Goal: Information Seeking & Learning: Learn about a topic

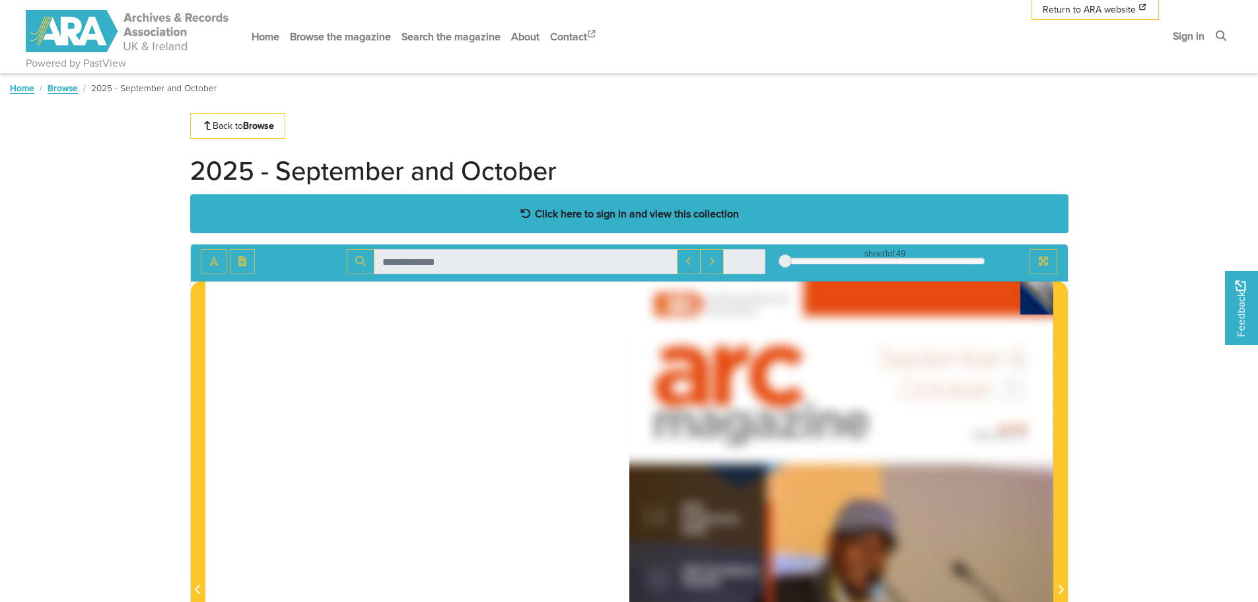
click at [679, 206] on strong "Click here to sign in and view this collection" at bounding box center [637, 213] width 204 height 15
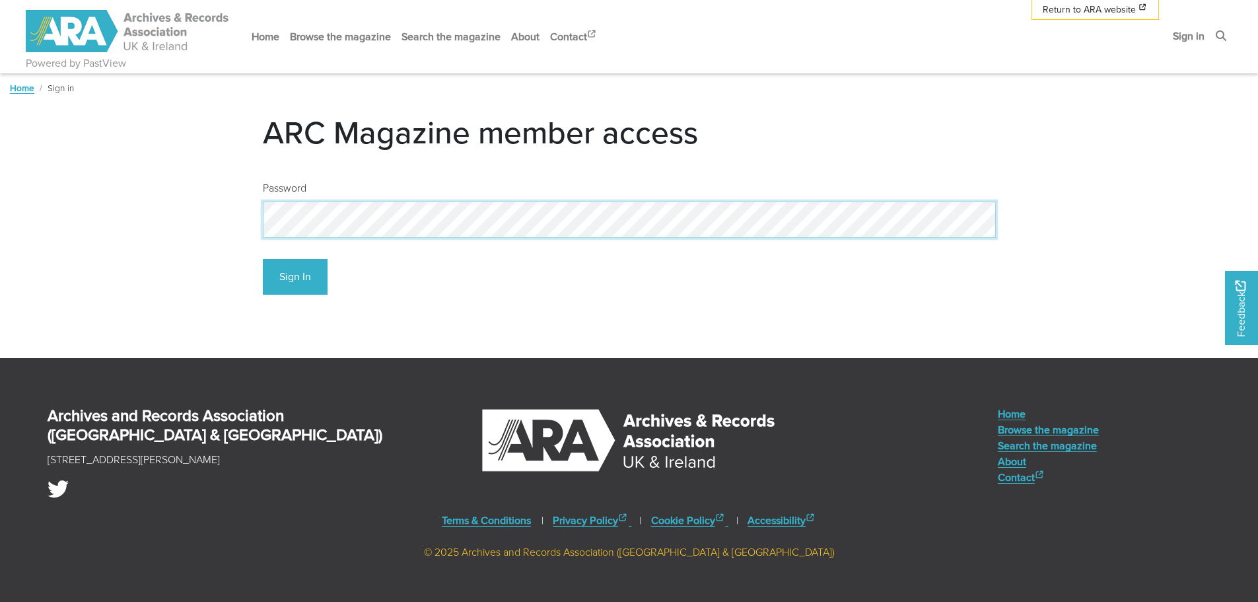
click at [263, 259] on button "Sign In" at bounding box center [295, 277] width 65 height 36
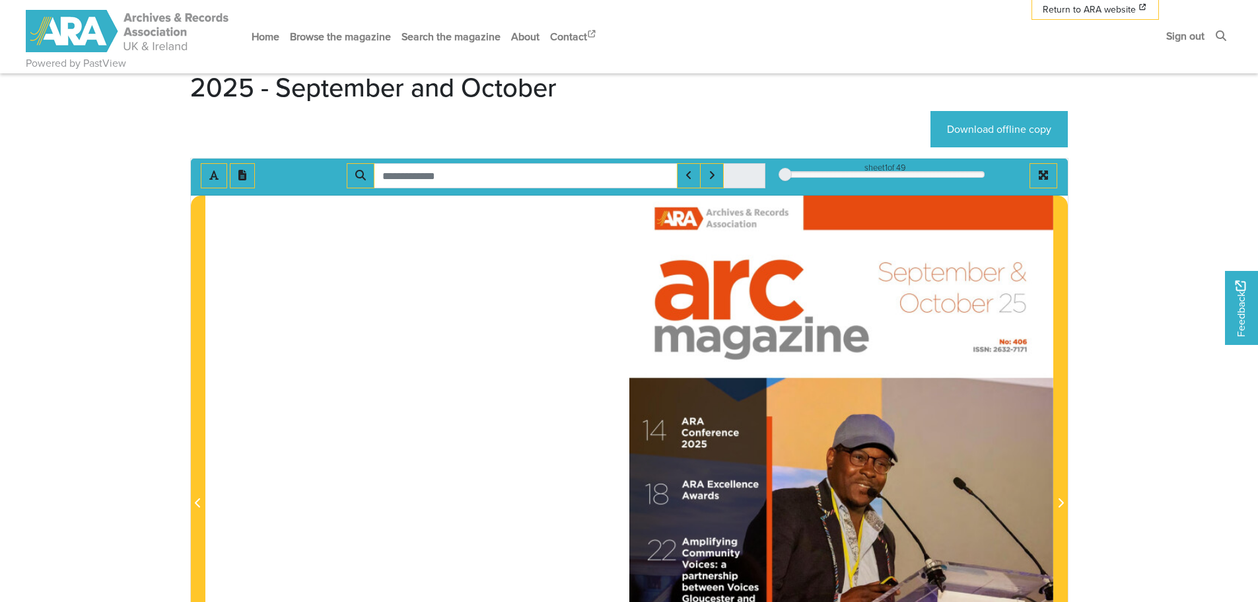
scroll to position [330, 0]
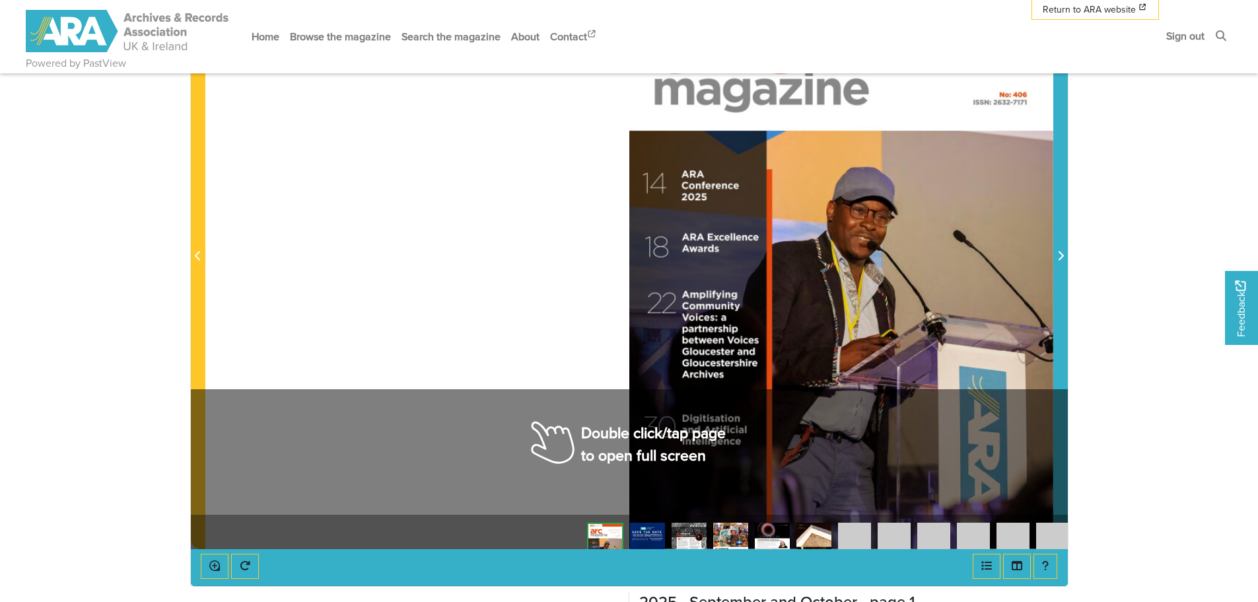
click at [1066, 255] on span "Next Page" at bounding box center [1060, 256] width 13 height 16
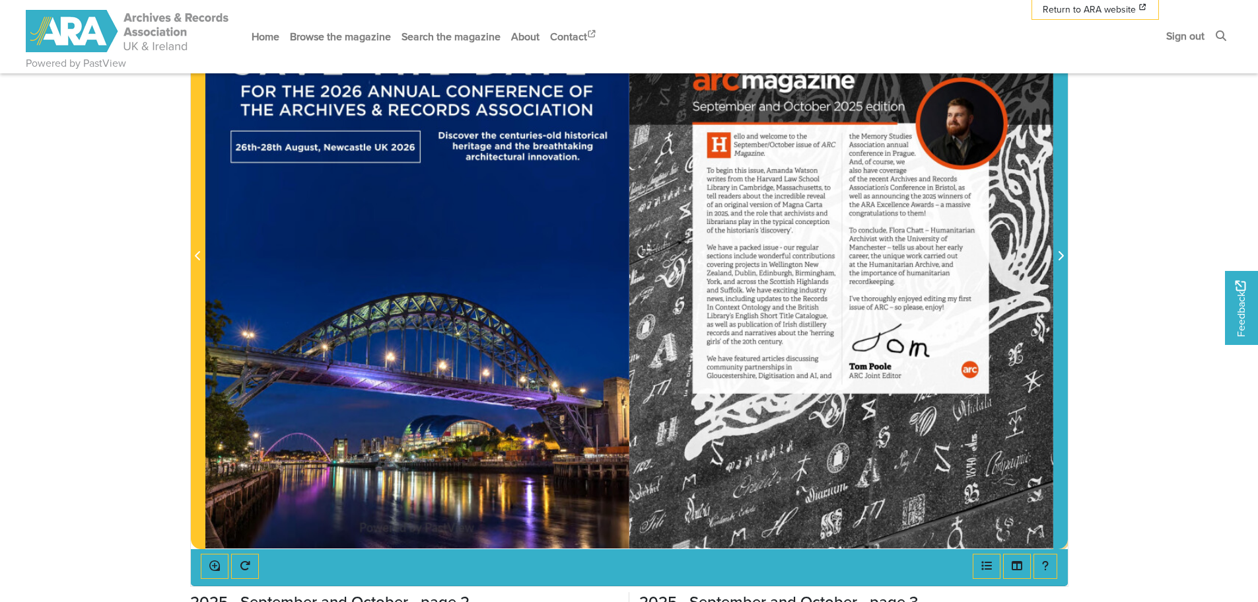
click at [1064, 267] on span "Next Page" at bounding box center [1060, 248] width 13 height 598
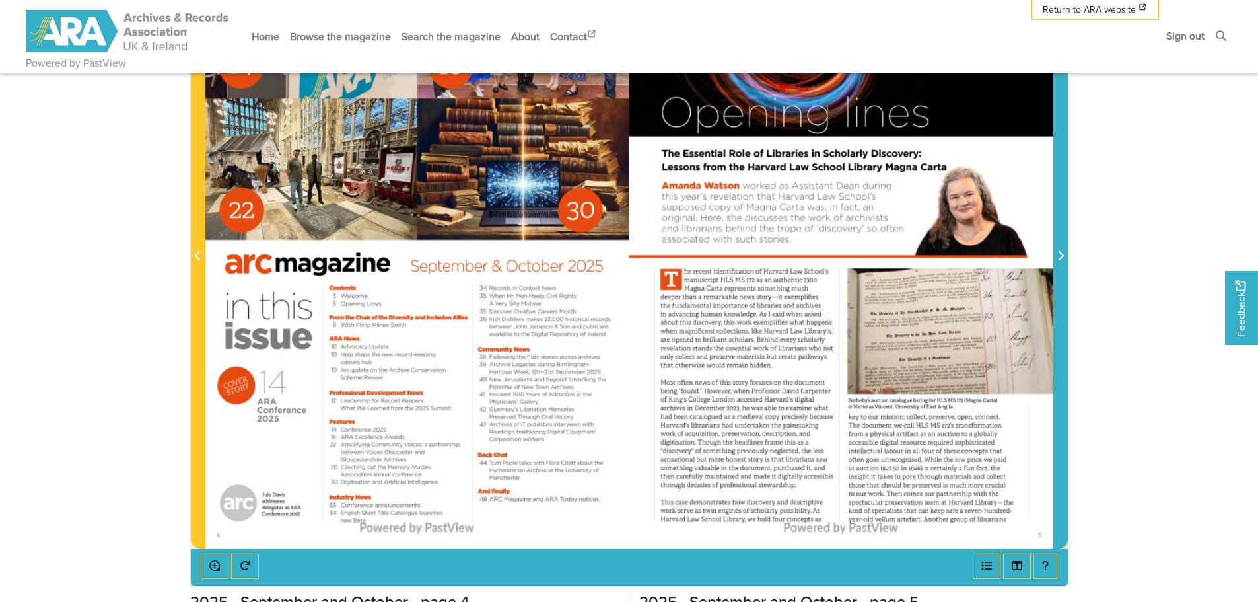
click at [1064, 267] on span "Next Page" at bounding box center [1060, 248] width 13 height 598
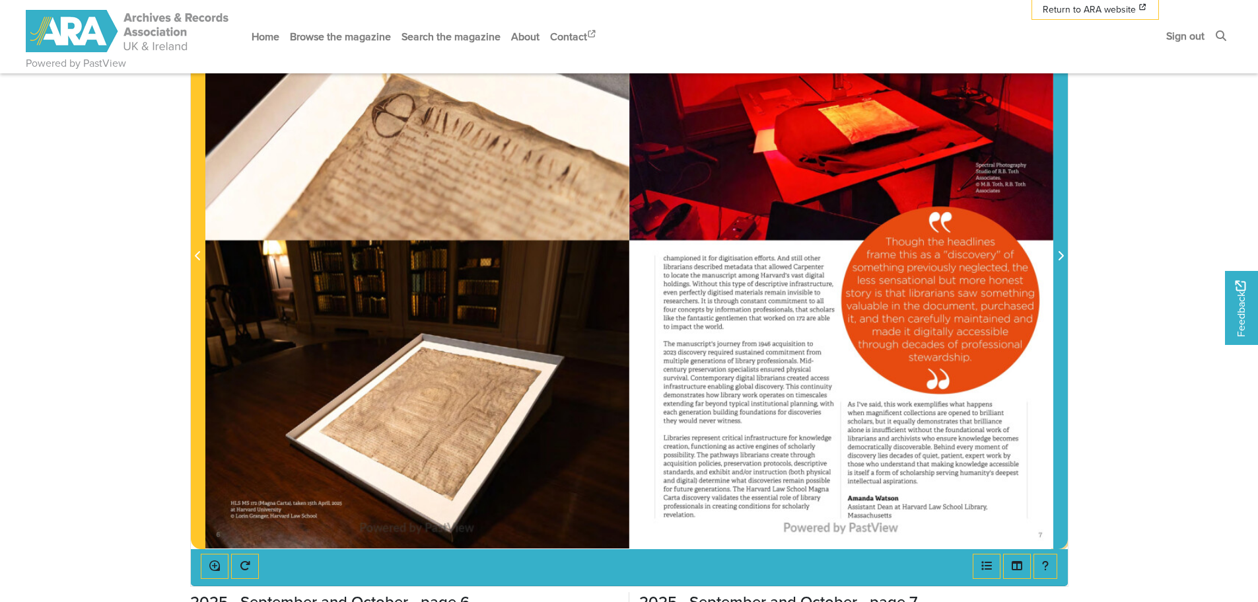
click at [1064, 267] on span "Next Page" at bounding box center [1060, 248] width 13 height 598
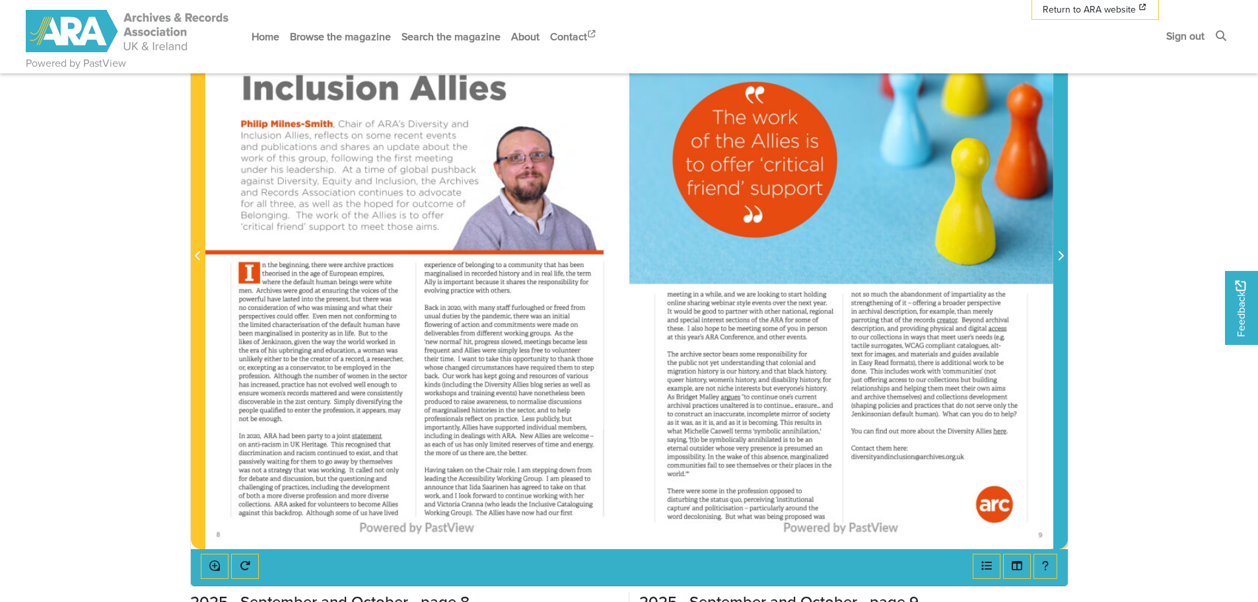
click at [1064, 267] on span "Next Page" at bounding box center [1060, 248] width 13 height 598
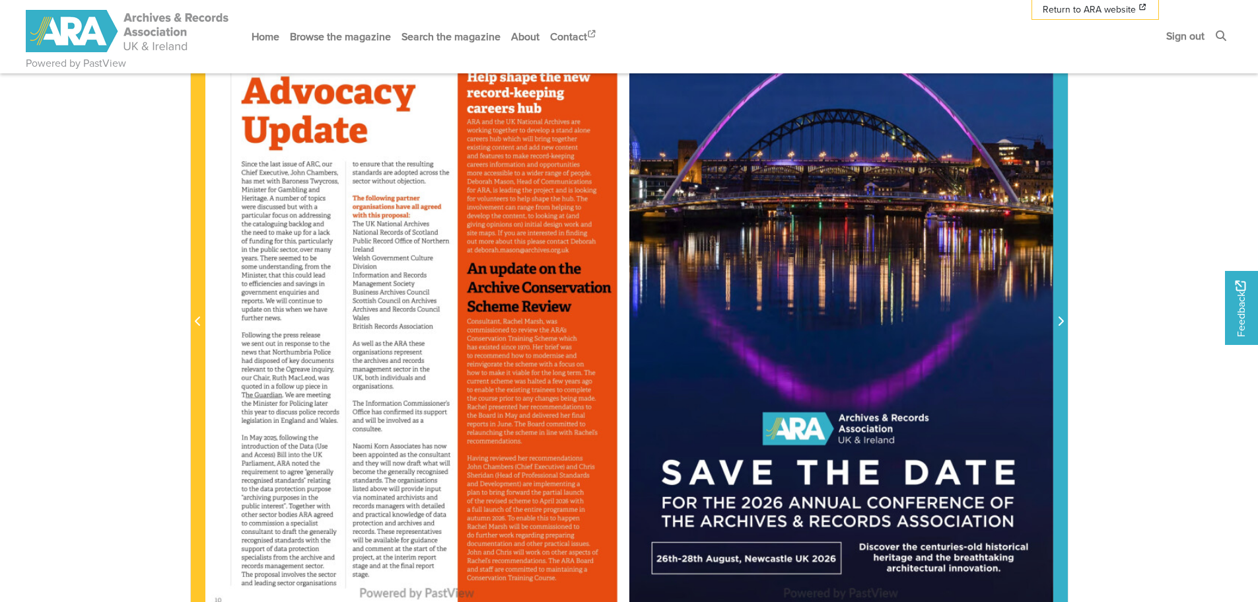
scroll to position [264, 0]
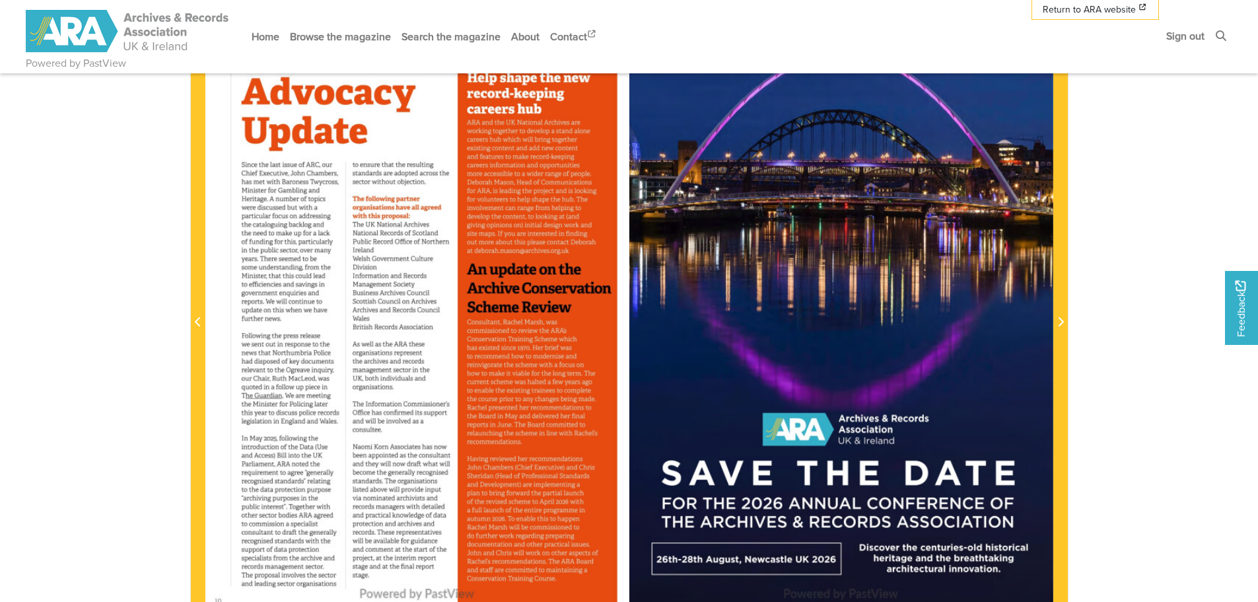
click at [523, 357] on div at bounding box center [417, 315] width 424 height 600
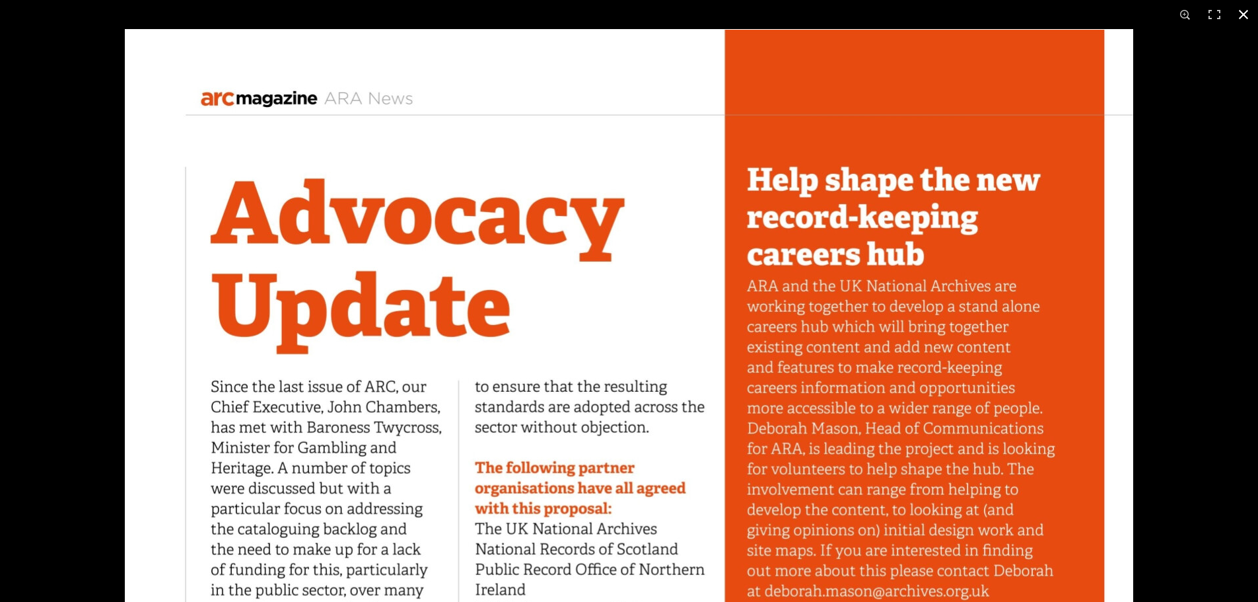
click at [1247, 18] on button at bounding box center [1243, 14] width 29 height 29
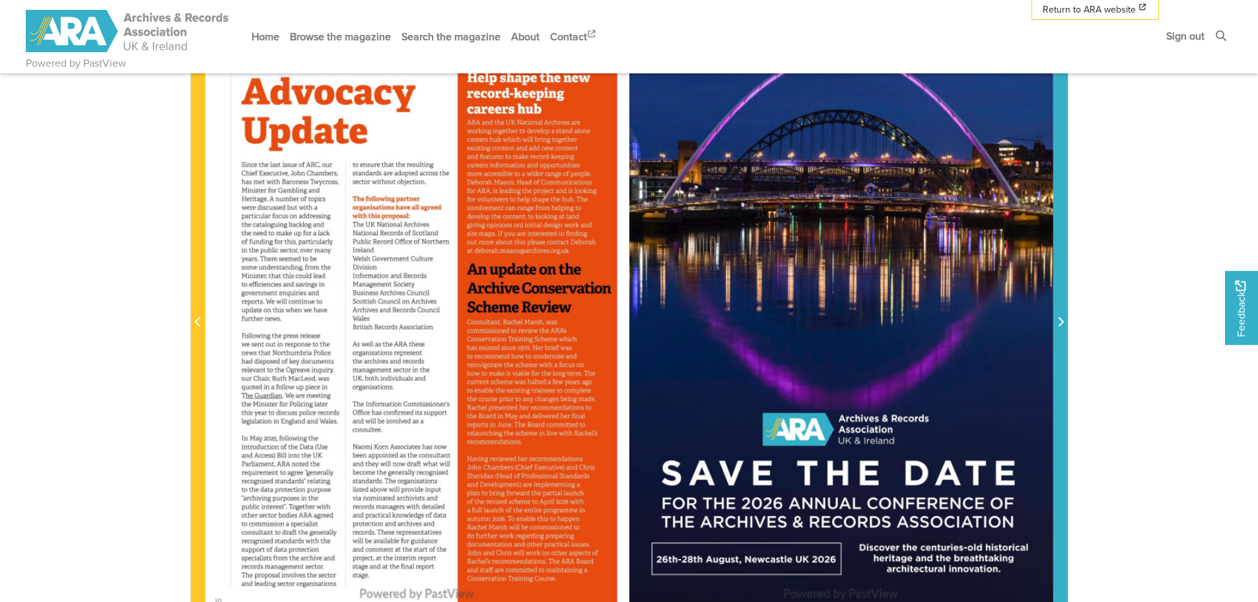
click at [1059, 323] on icon "Next Page" at bounding box center [1060, 321] width 7 height 11
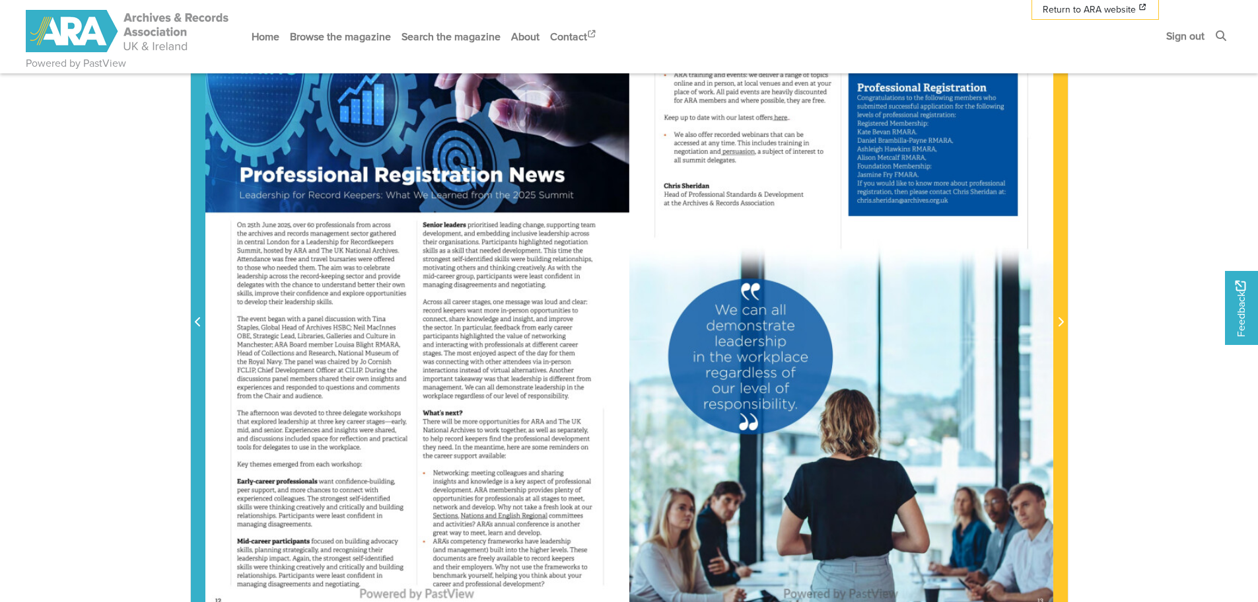
click at [193, 331] on span "Previous Page" at bounding box center [198, 314] width 13 height 598
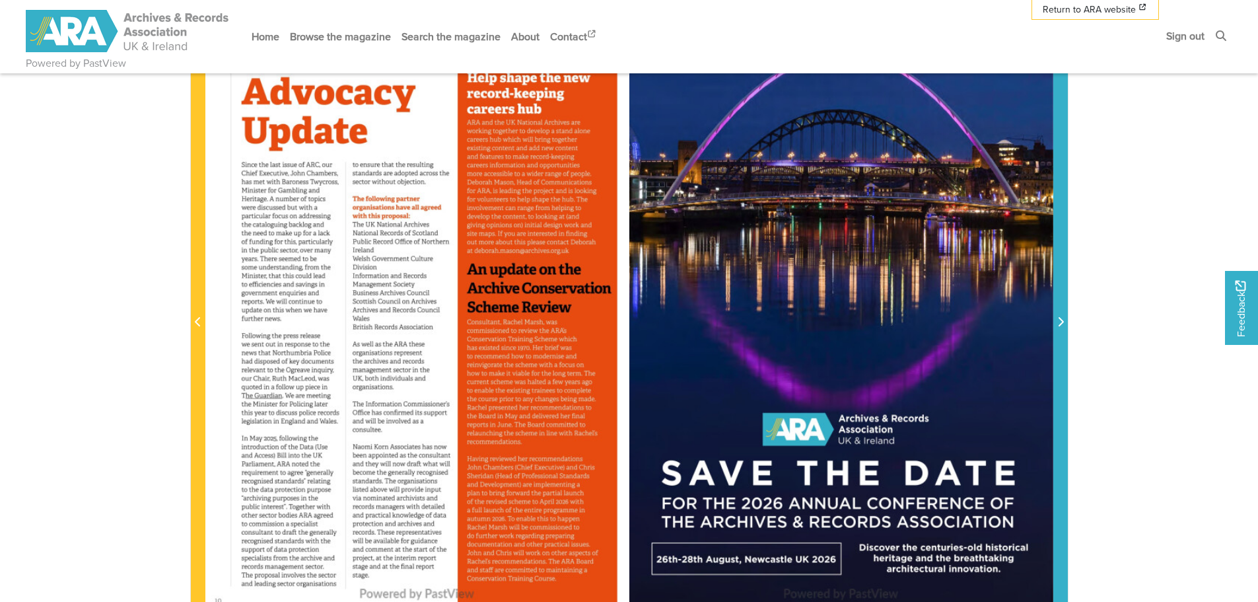
click at [1061, 321] on icon "Next Page" at bounding box center [1060, 321] width 5 height 9
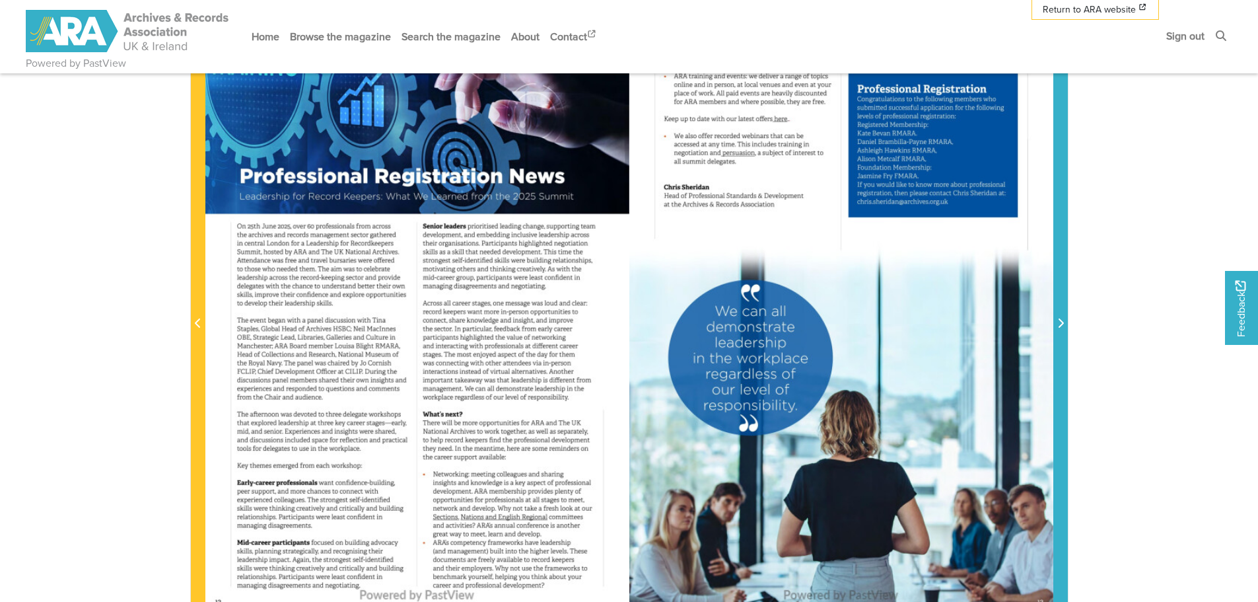
scroll to position [264, 0]
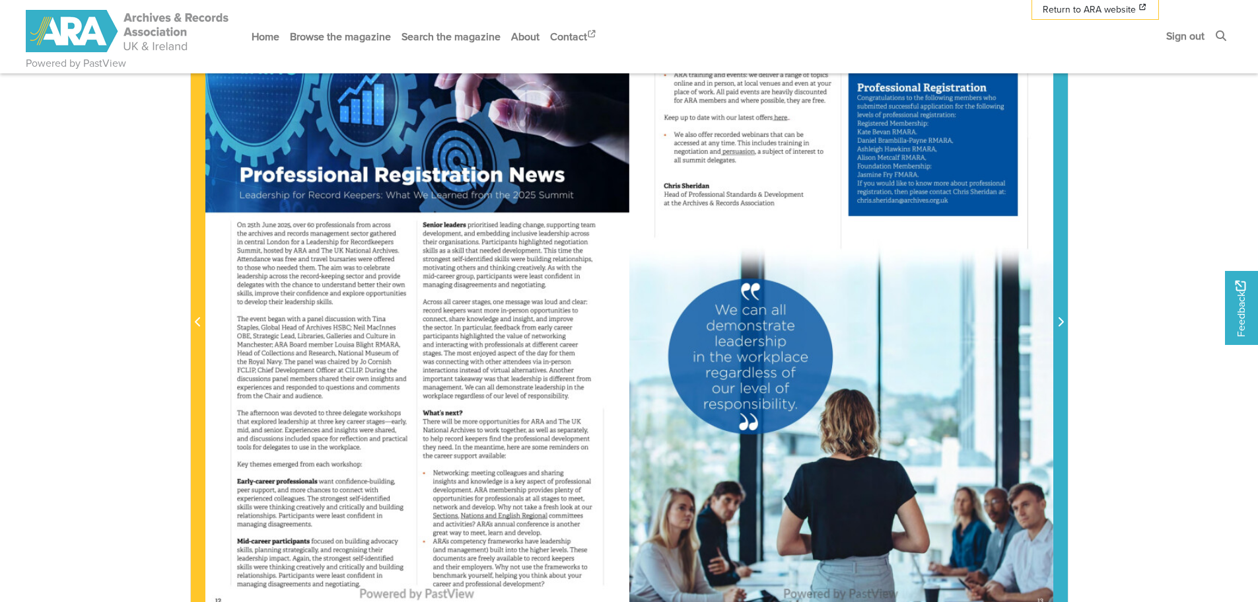
click at [1064, 323] on span "Next Page" at bounding box center [1060, 322] width 13 height 16
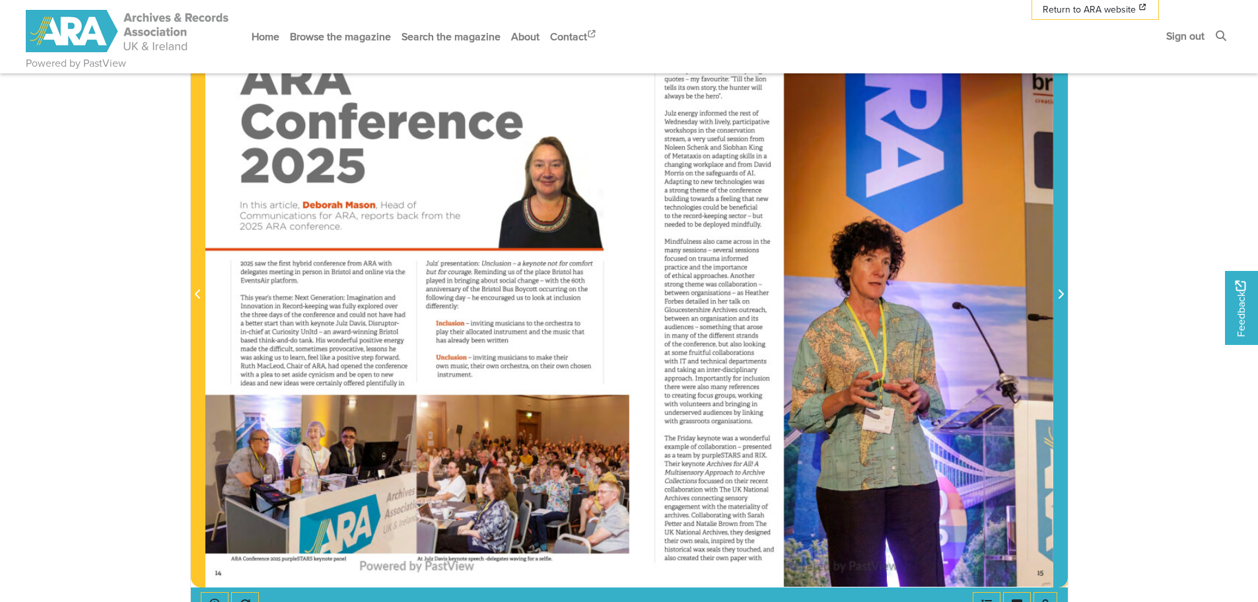
scroll to position [264, 0]
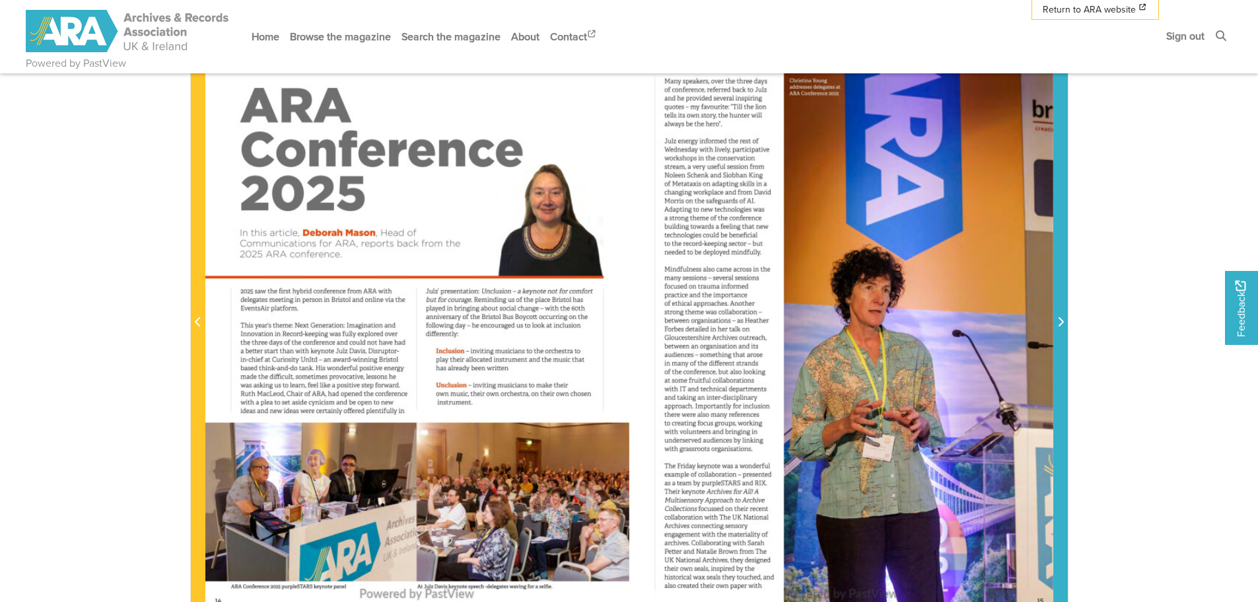
click at [1062, 322] on icon "Next Page" at bounding box center [1060, 321] width 5 height 9
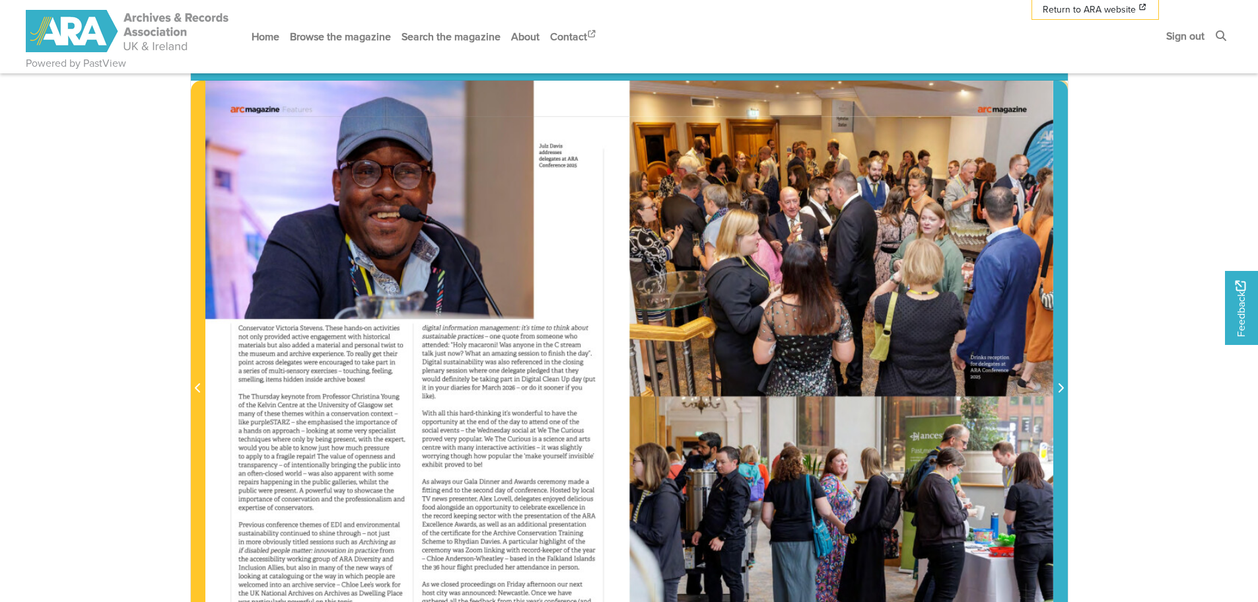
scroll to position [132, 0]
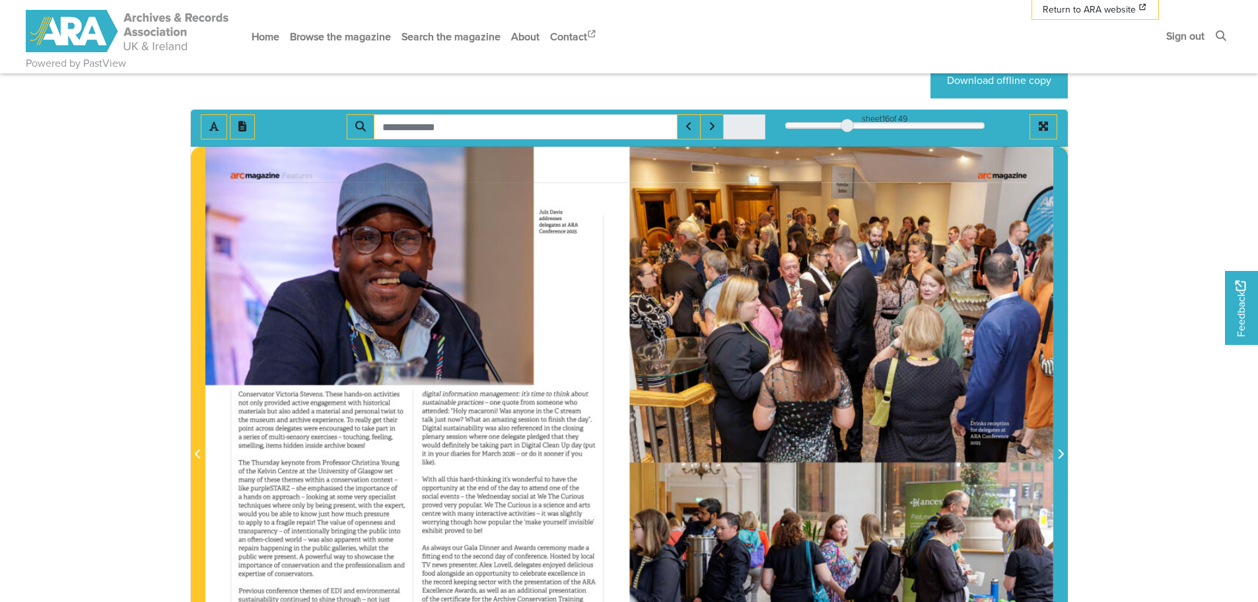
click at [1059, 450] on icon "Next Page" at bounding box center [1060, 453] width 5 height 9
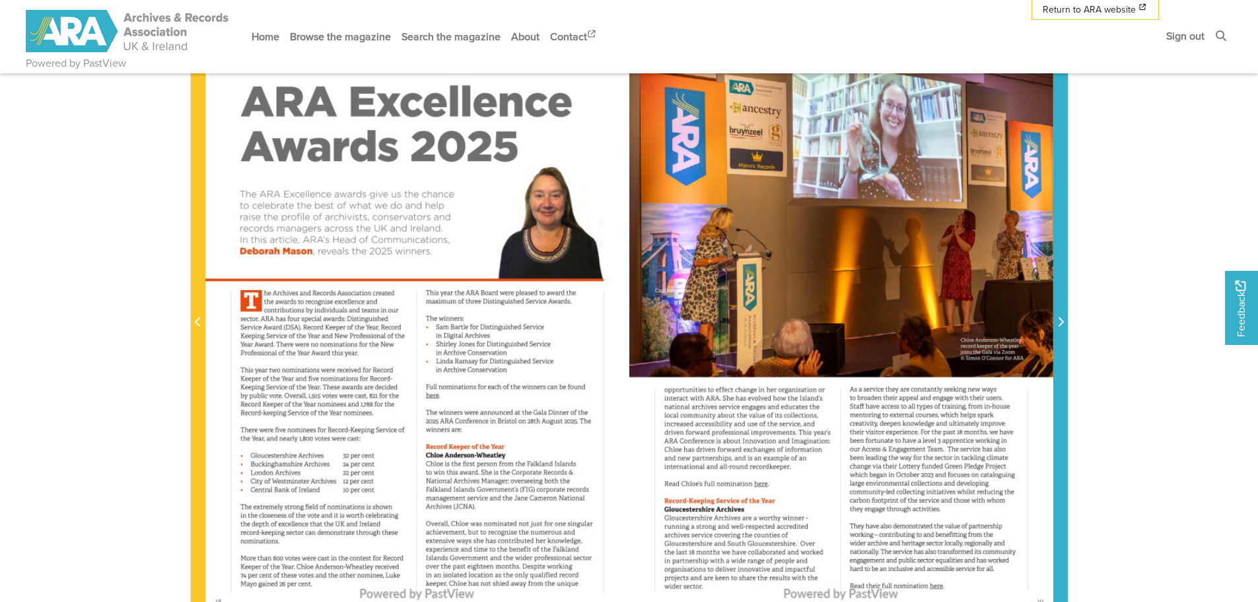
scroll to position [330, 0]
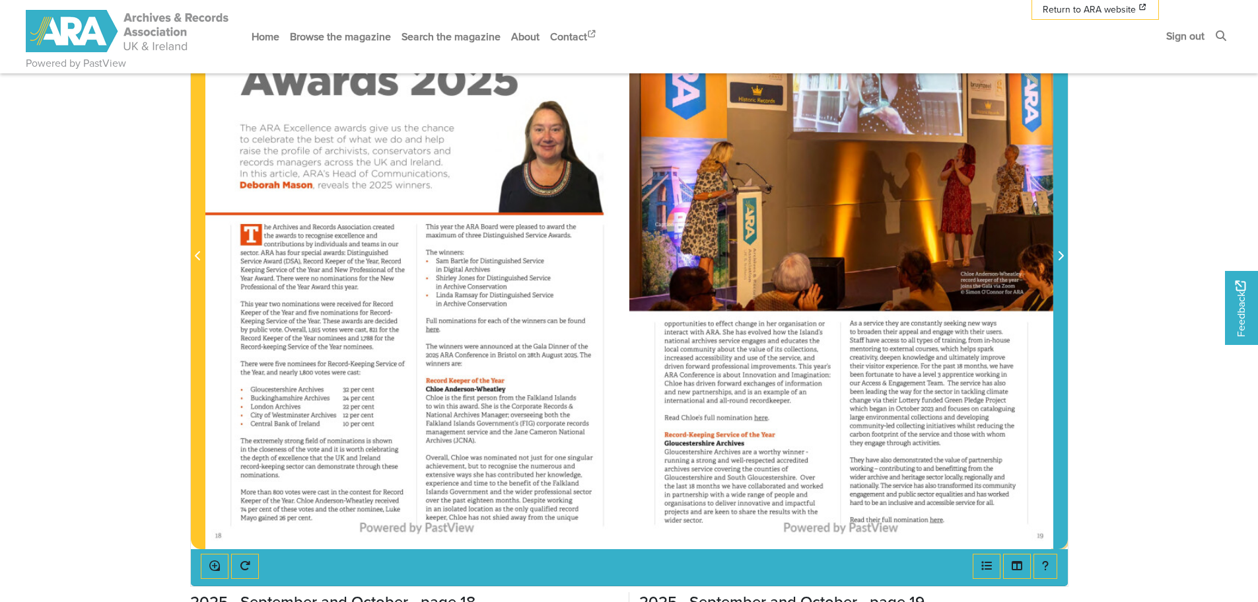
click at [1059, 259] on icon "Next Page" at bounding box center [1060, 255] width 5 height 9
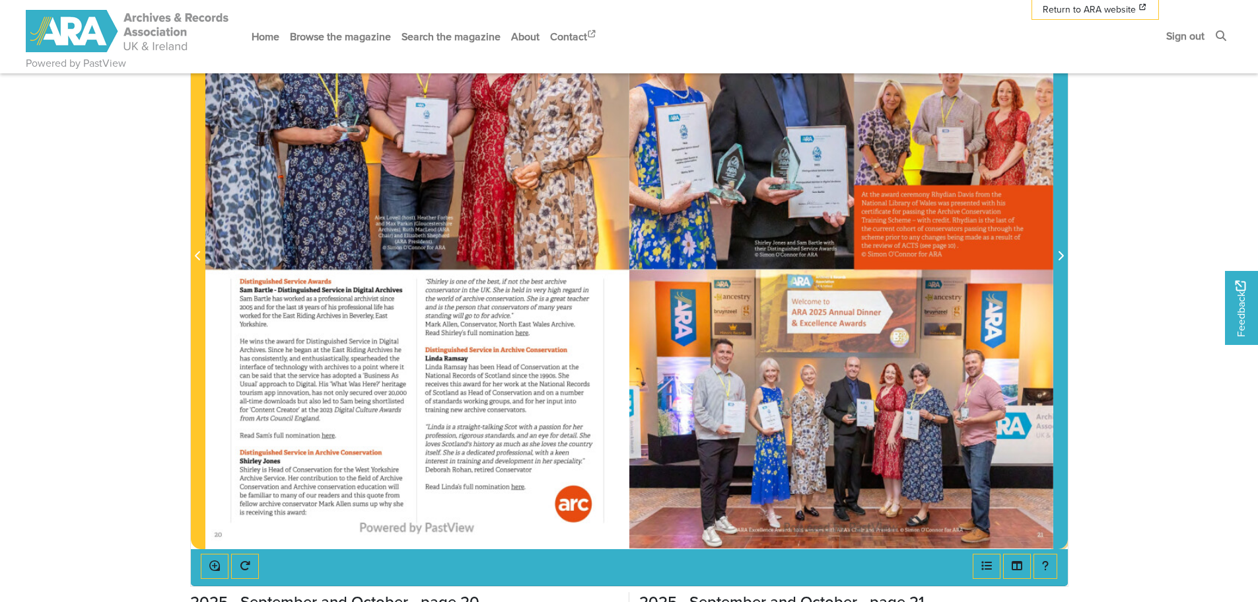
click at [1059, 259] on icon "Next Page" at bounding box center [1060, 255] width 5 height 9
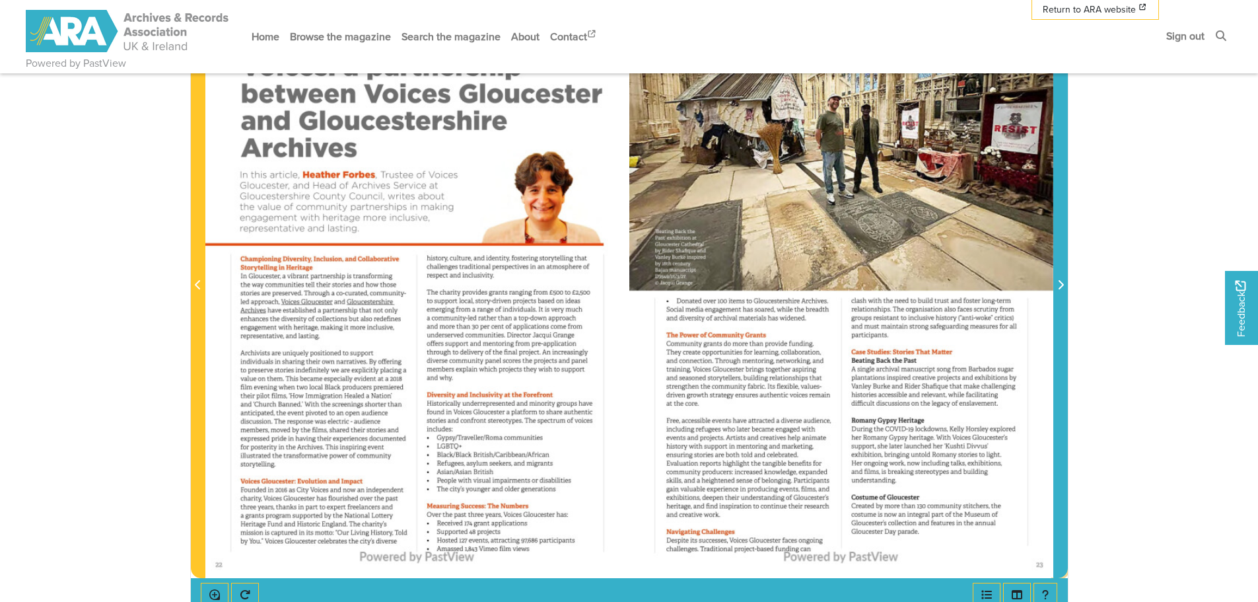
scroll to position [330, 0]
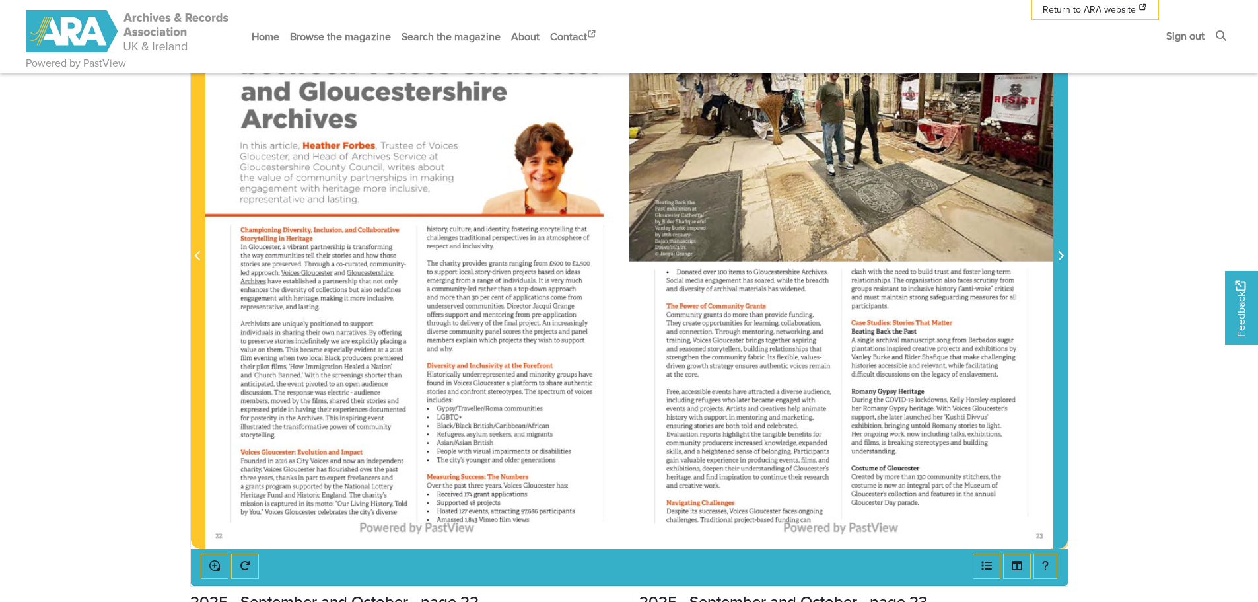
click at [1064, 256] on span "Next Page" at bounding box center [1060, 256] width 13 height 16
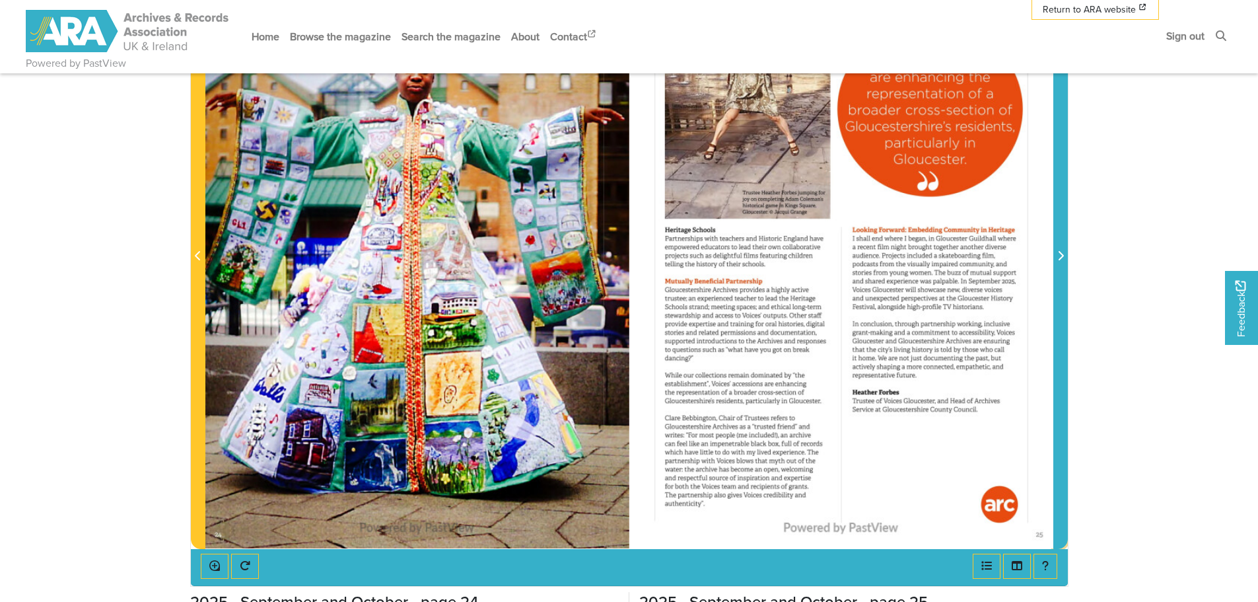
scroll to position [264, 0]
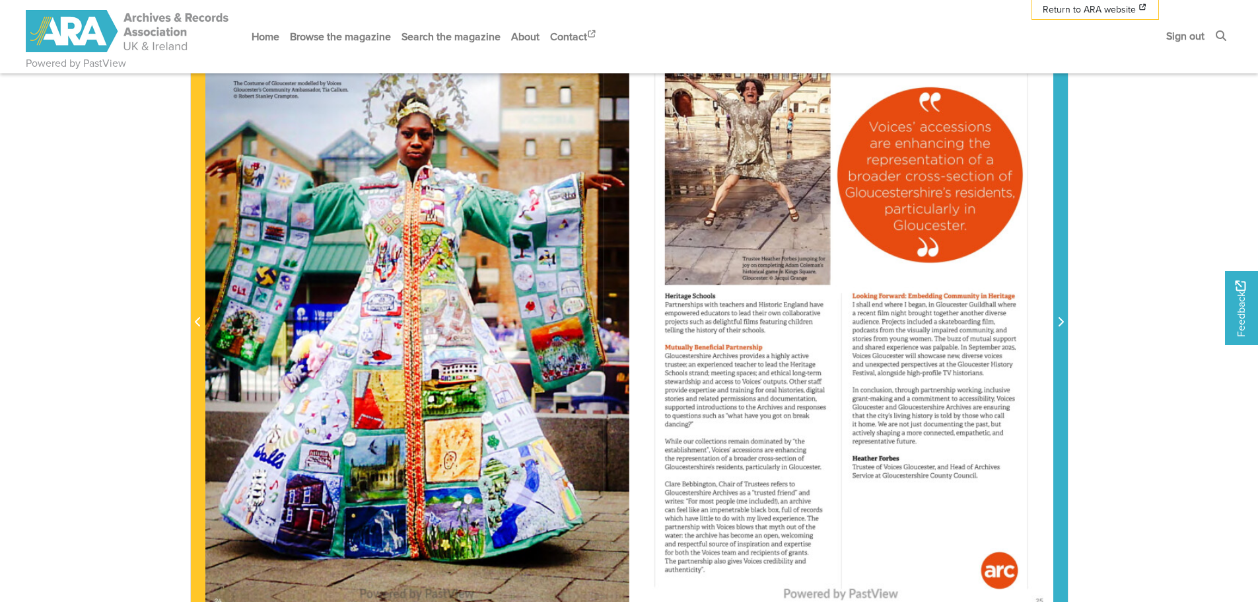
click at [1062, 324] on icon "Next Page" at bounding box center [1060, 321] width 5 height 9
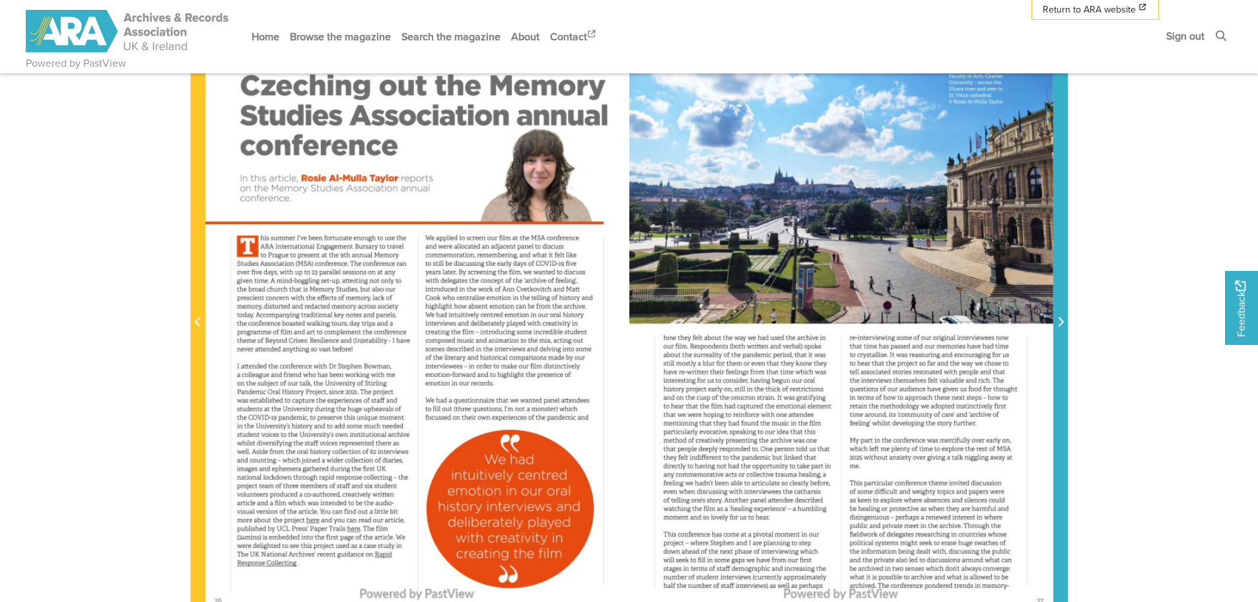
click at [1062, 324] on icon "Next Page" at bounding box center [1060, 321] width 5 height 9
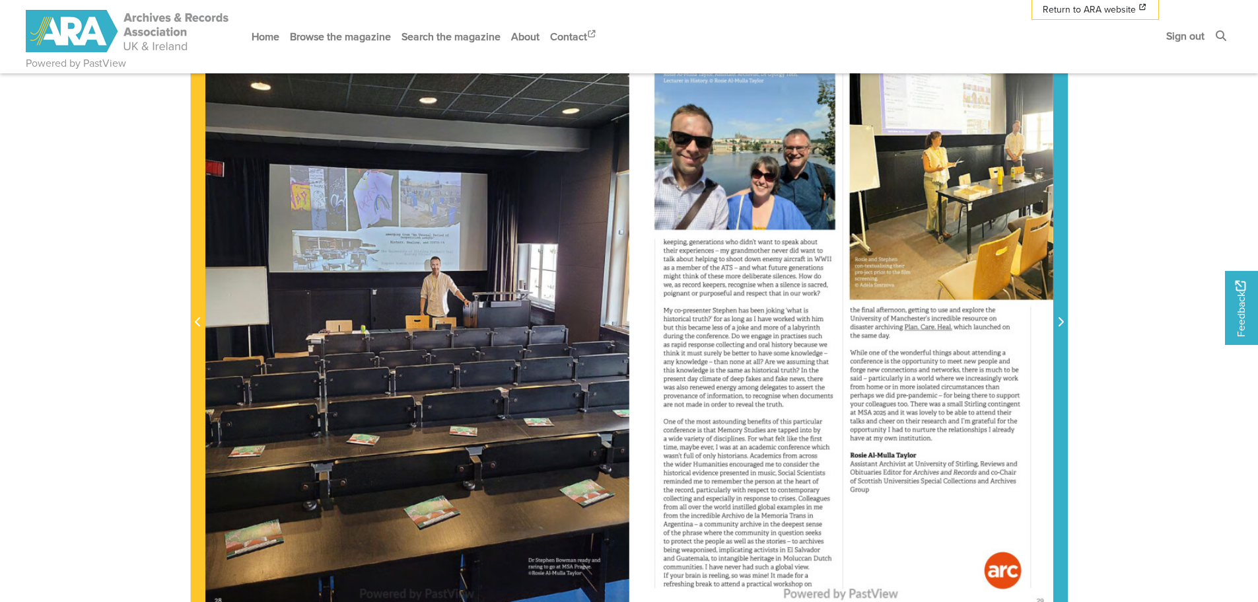
click at [1062, 324] on icon "Next Page" at bounding box center [1060, 321] width 5 height 9
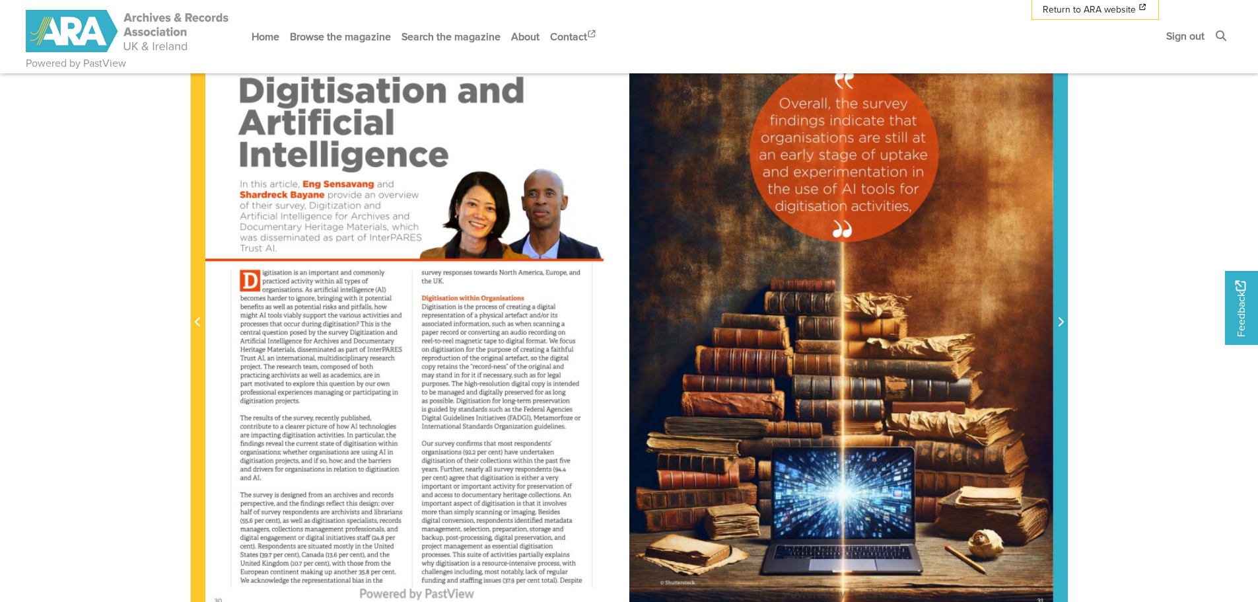
click at [1062, 324] on icon "Next Page" at bounding box center [1060, 321] width 5 height 9
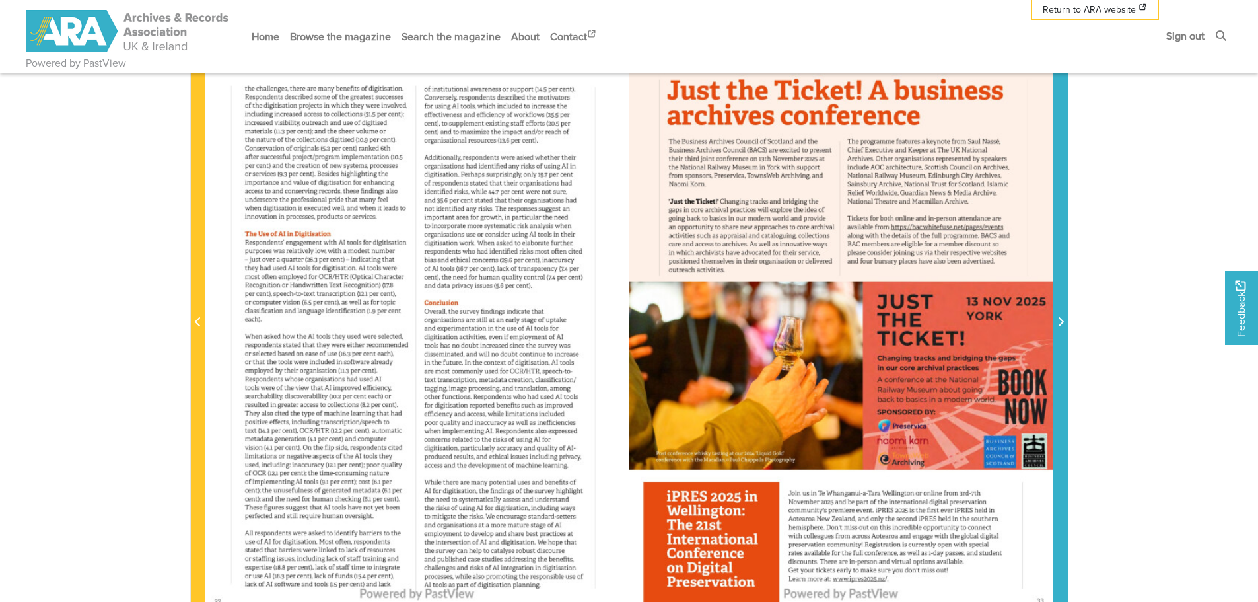
click at [1062, 324] on icon "Next Page" at bounding box center [1060, 321] width 5 height 9
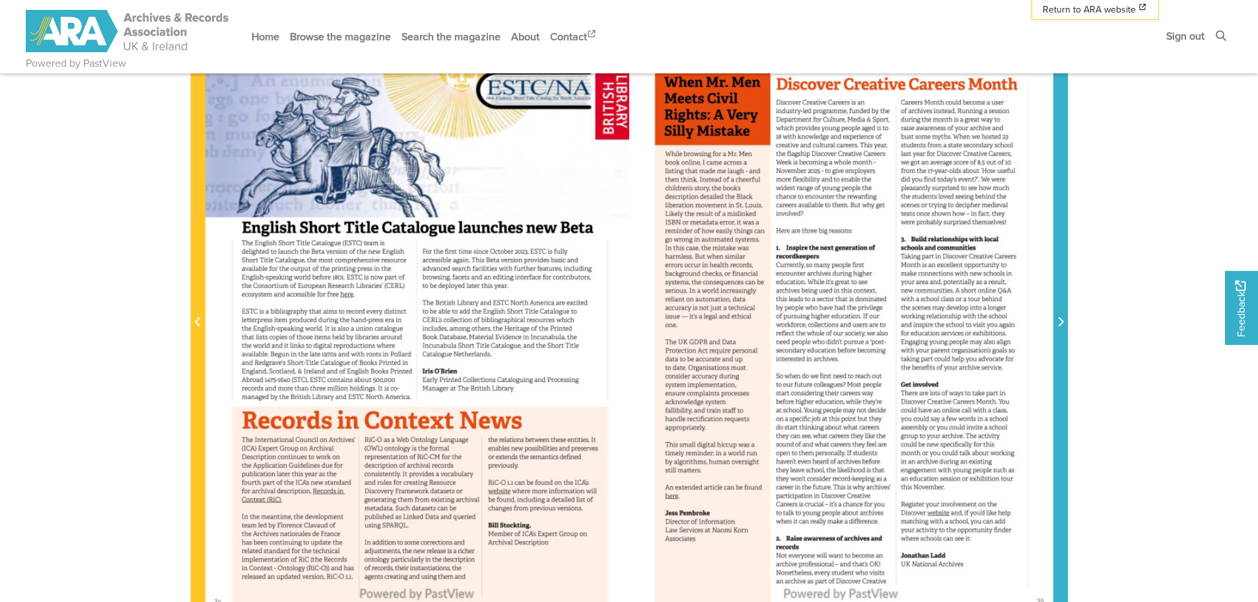
click at [1062, 324] on icon "Next Page" at bounding box center [1060, 321] width 5 height 9
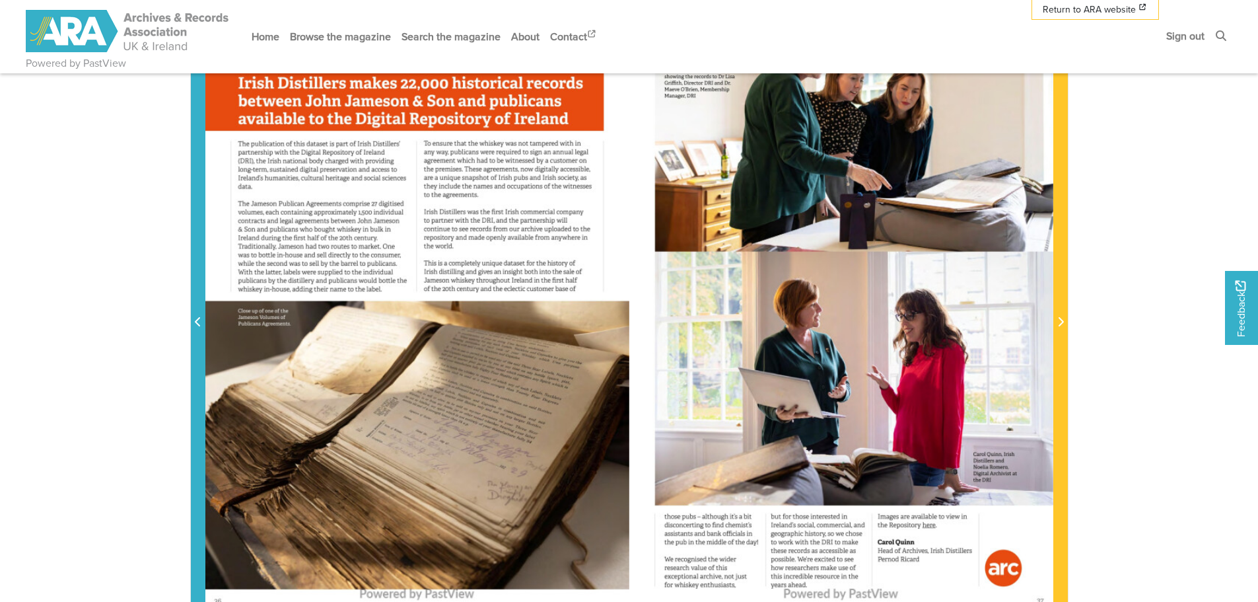
click at [197, 322] on icon "Previous Page" at bounding box center [198, 321] width 7 height 11
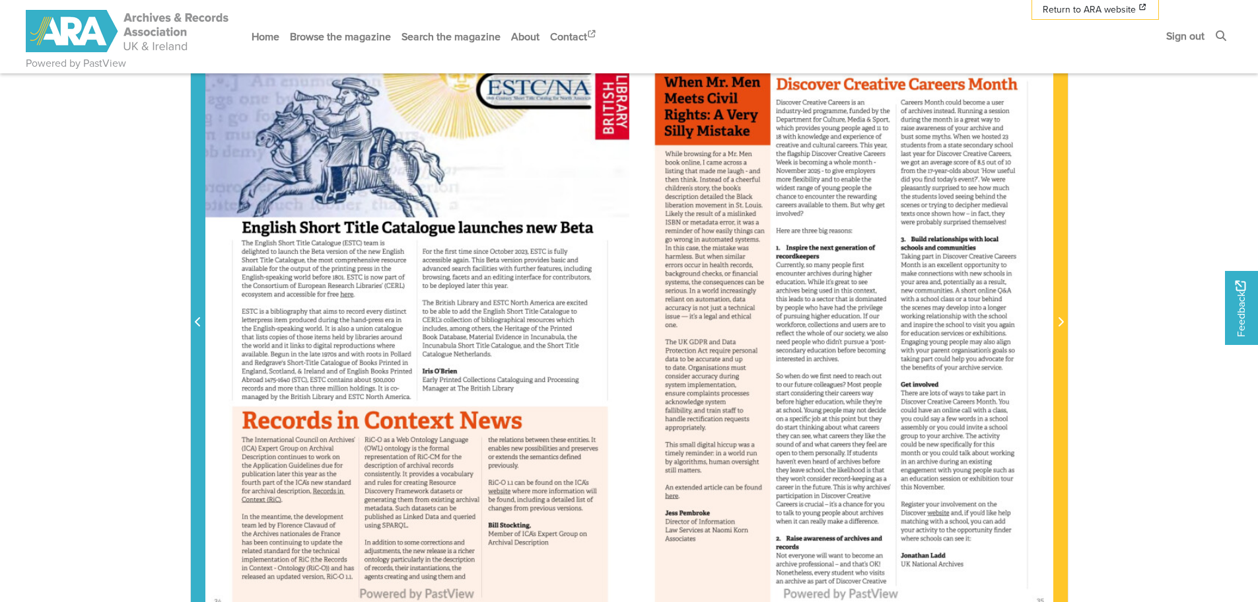
click at [197, 322] on icon "Previous Page" at bounding box center [198, 321] width 7 height 11
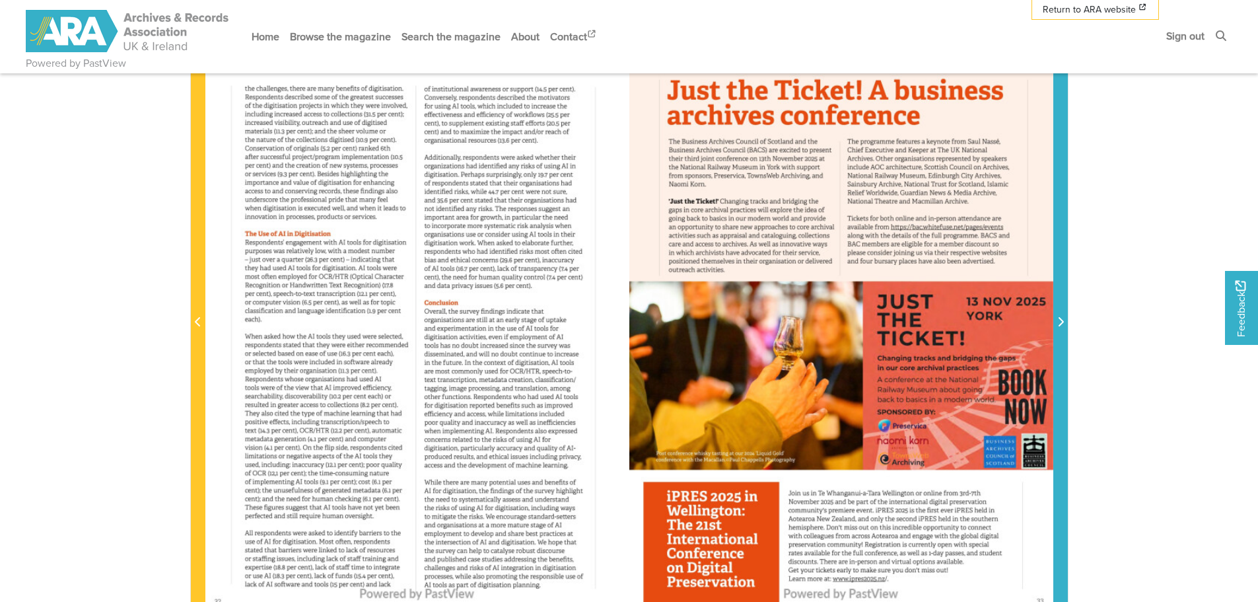
click at [1062, 322] on icon "Next Page" at bounding box center [1060, 321] width 5 height 9
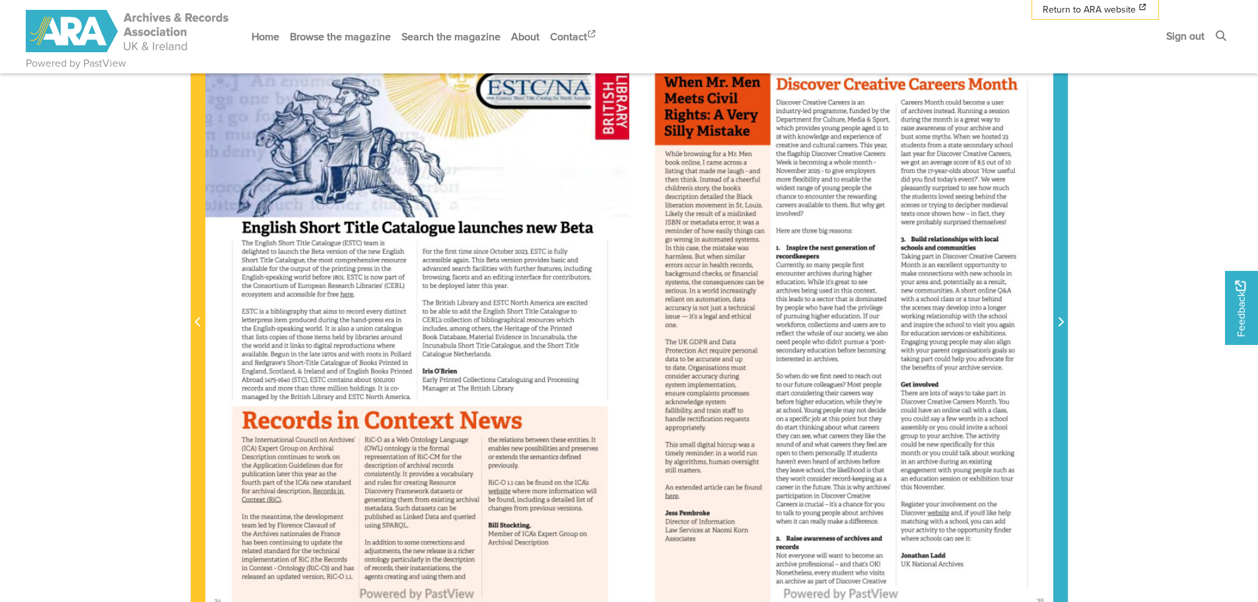
click at [1058, 321] on icon "Next Page" at bounding box center [1060, 321] width 7 height 11
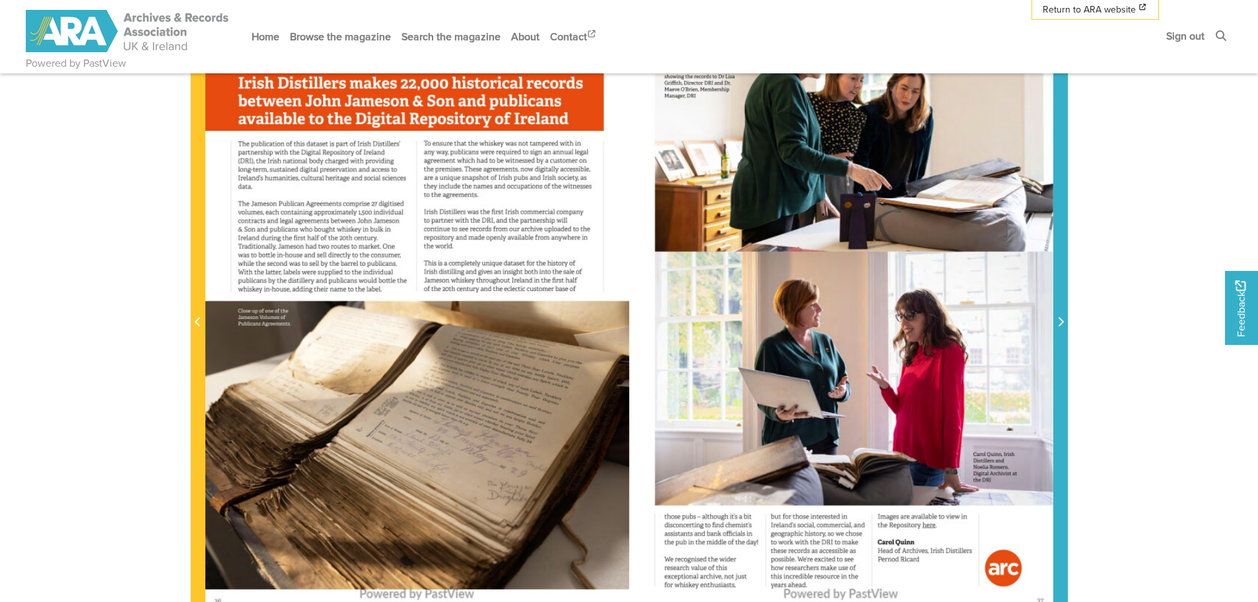
click at [1058, 321] on icon "Next Page" at bounding box center [1060, 321] width 7 height 11
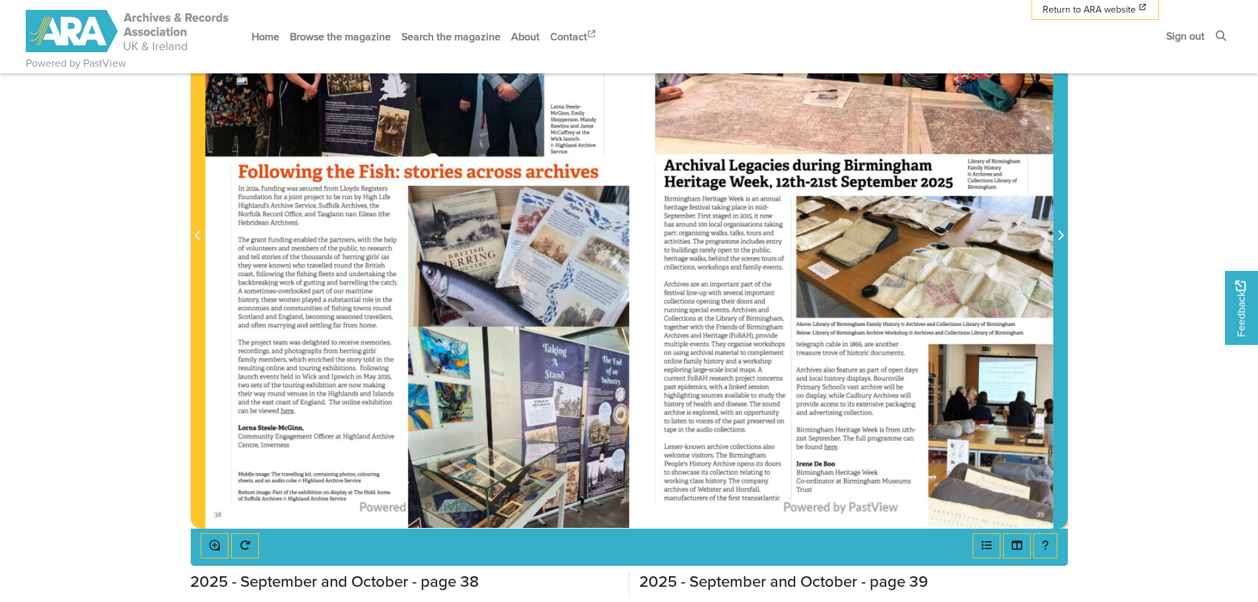
scroll to position [330, 0]
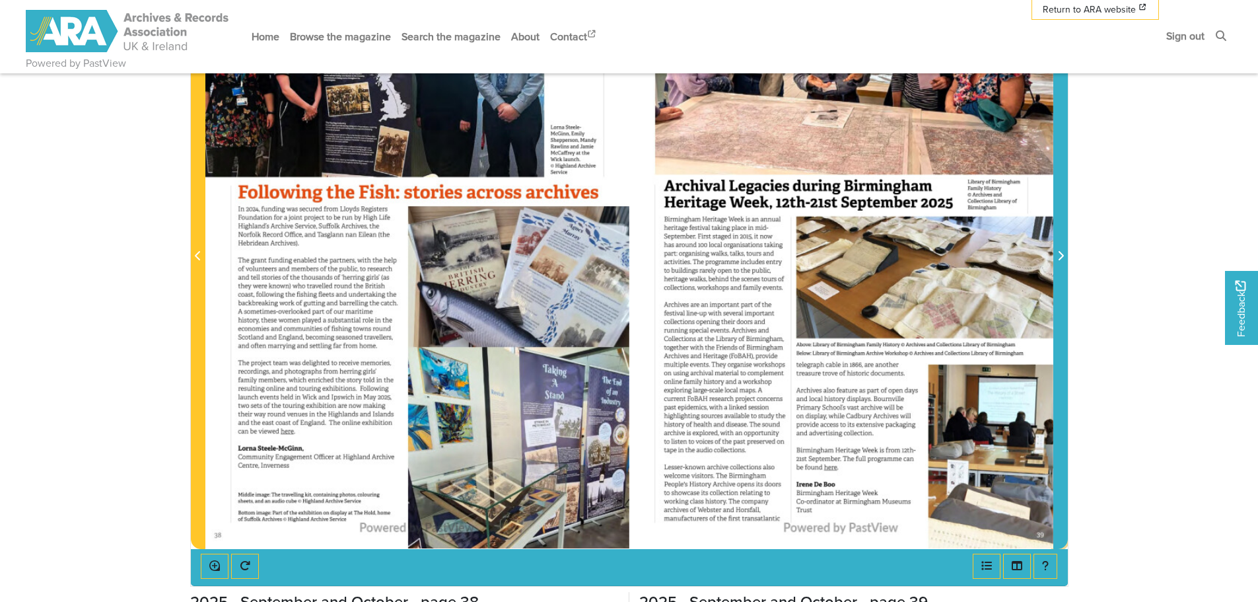
click at [1057, 258] on icon "Next Page" at bounding box center [1060, 255] width 7 height 11
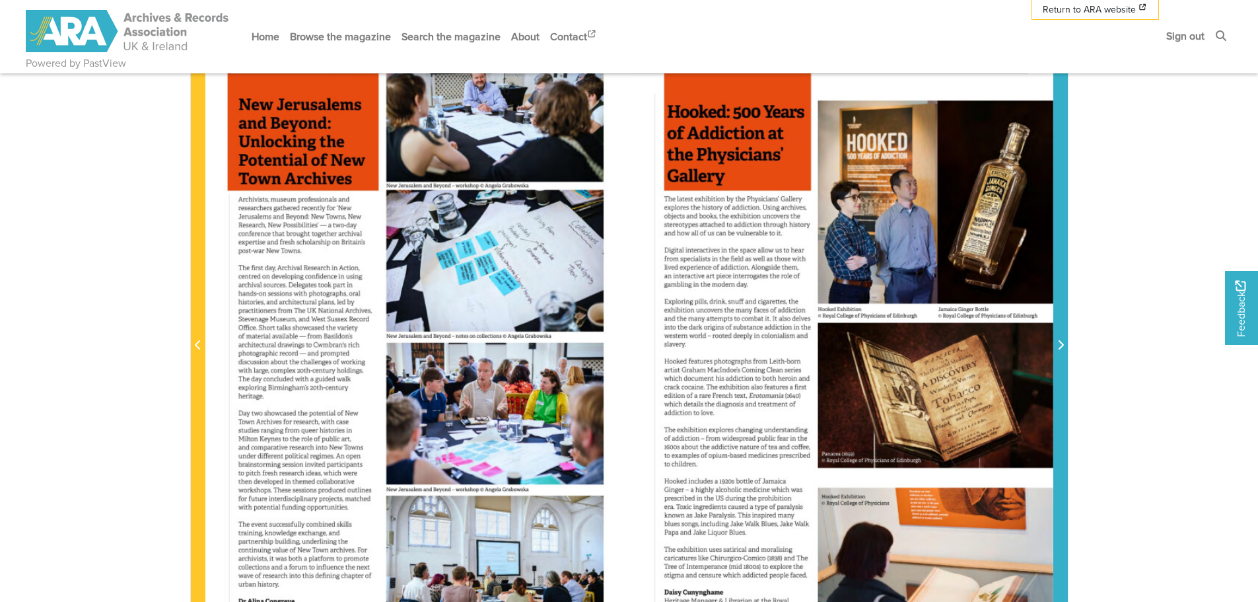
scroll to position [198, 0]
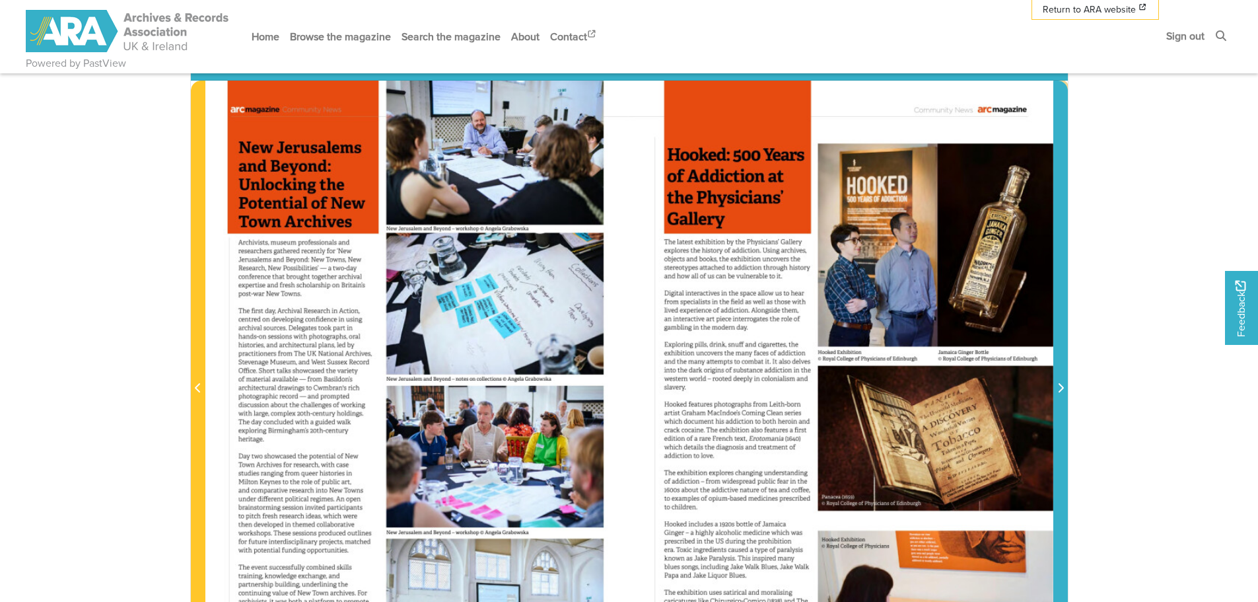
click at [1063, 392] on icon "Next Page" at bounding box center [1060, 387] width 7 height 11
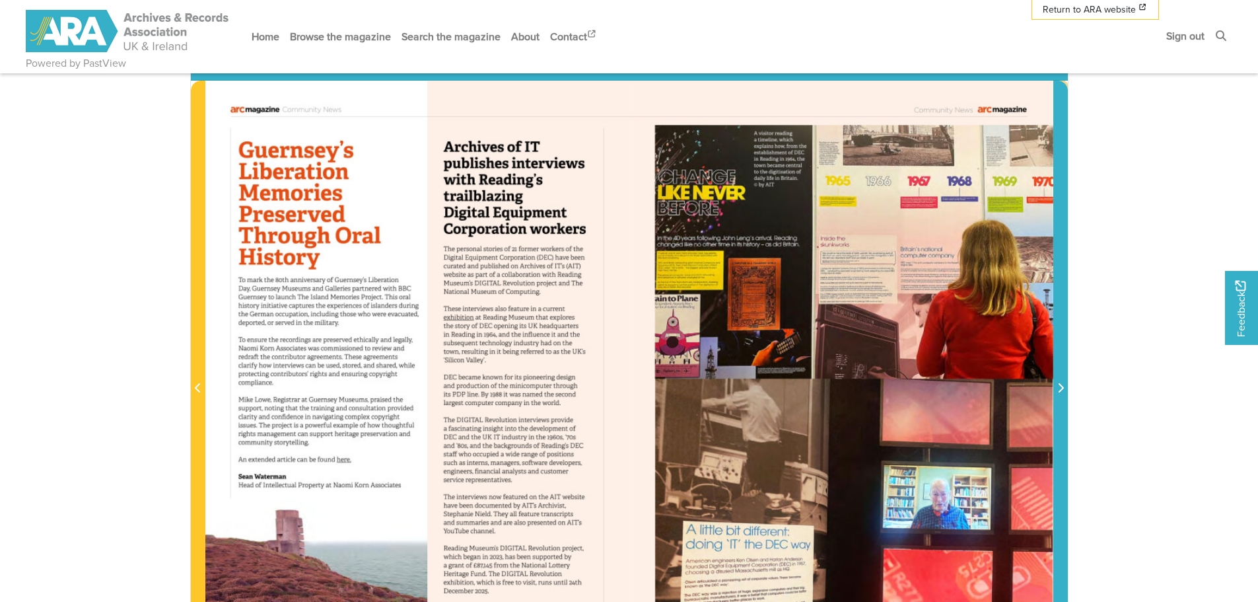
scroll to position [264, 0]
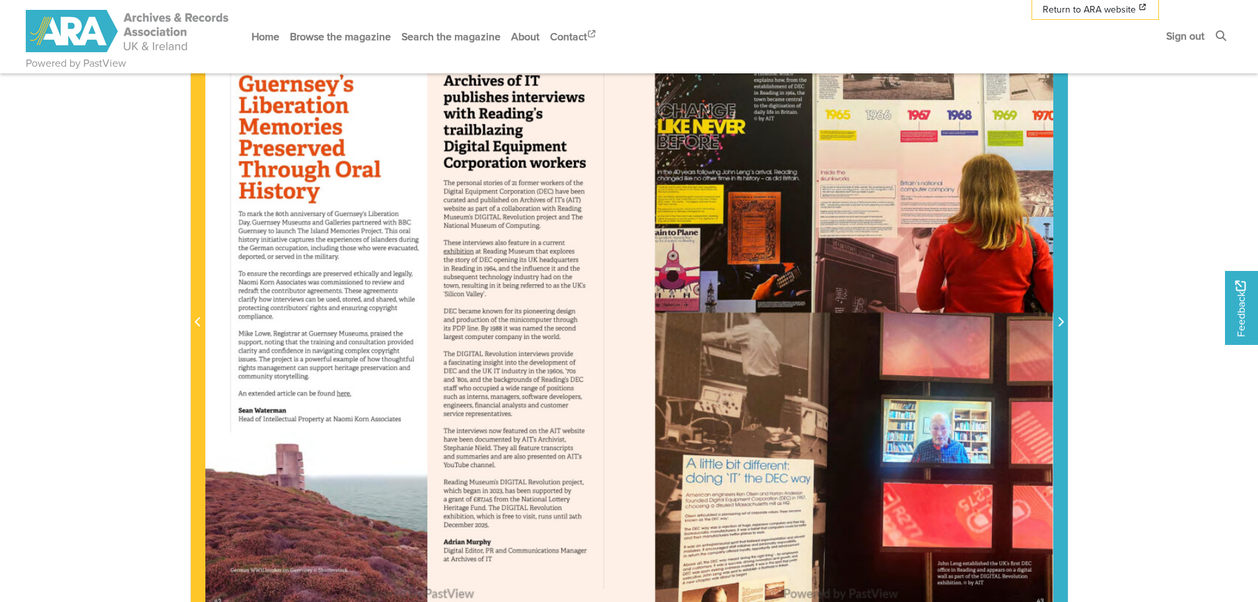
click at [1064, 322] on span "Next Page" at bounding box center [1060, 322] width 13 height 16
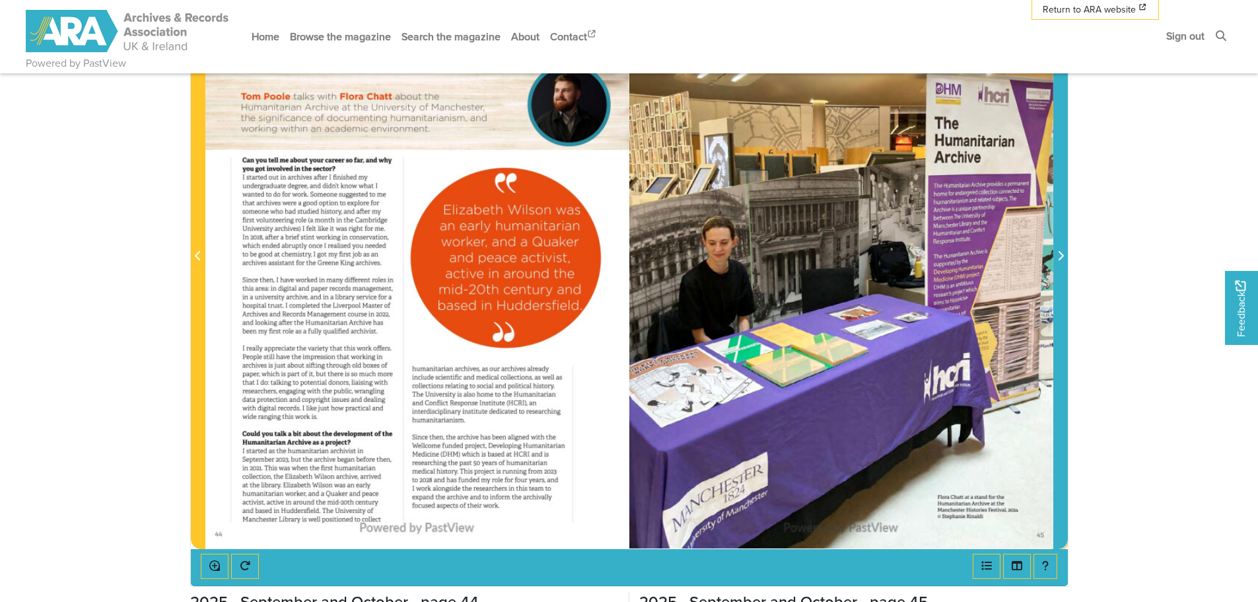
scroll to position [264, 0]
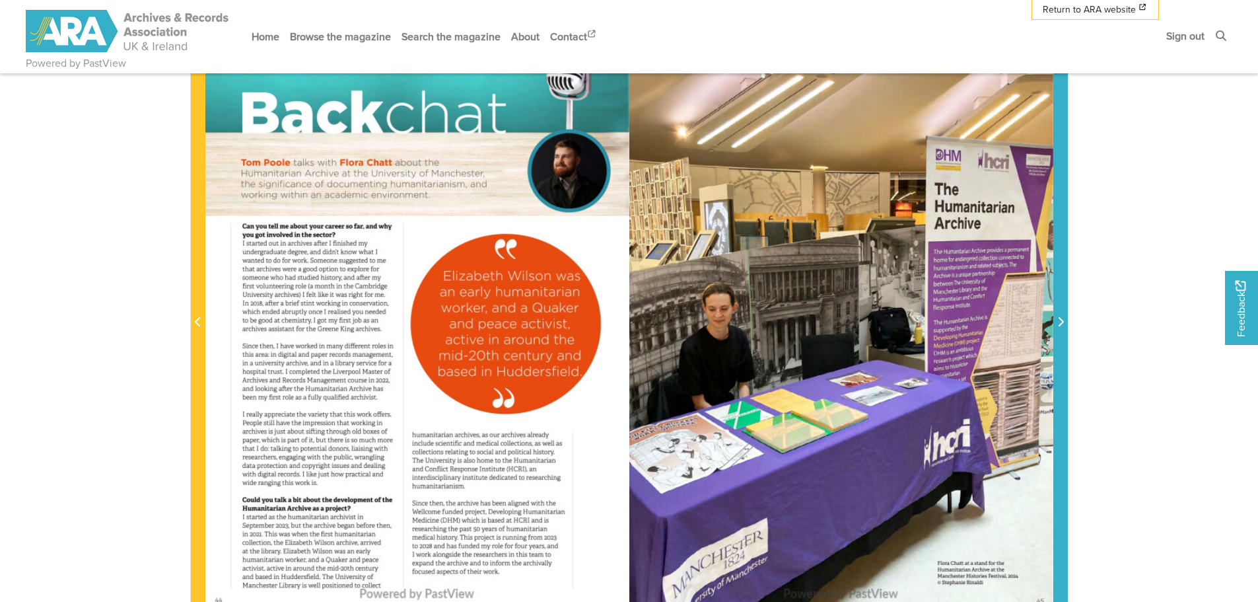
click at [1061, 323] on icon "Next Page" at bounding box center [1060, 321] width 7 height 11
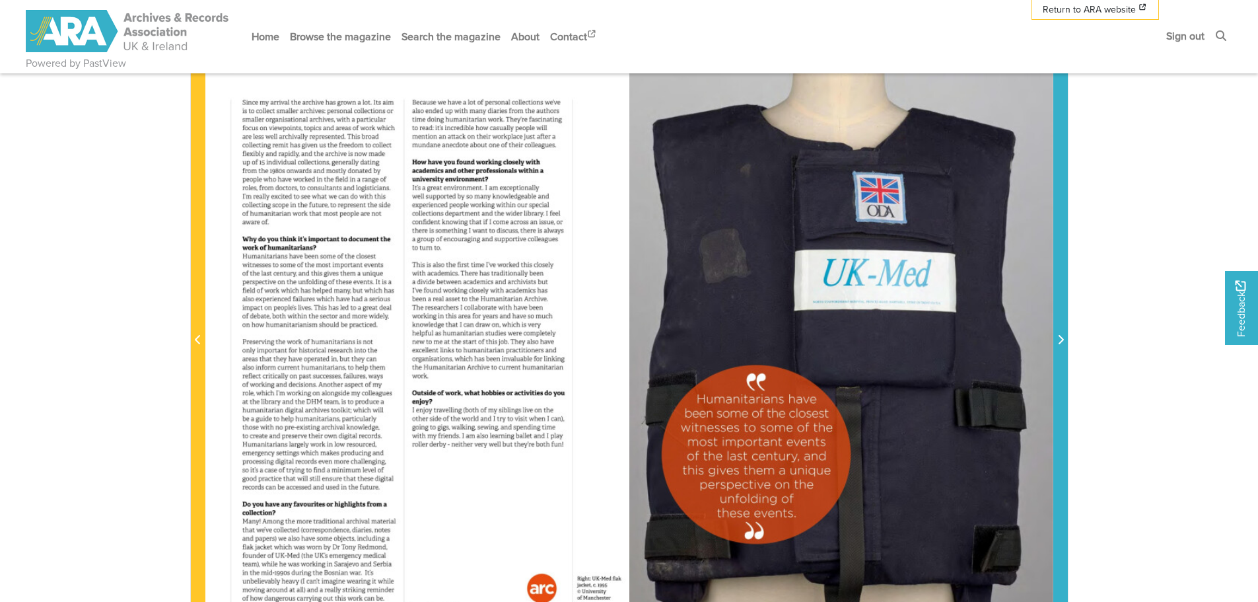
scroll to position [264, 0]
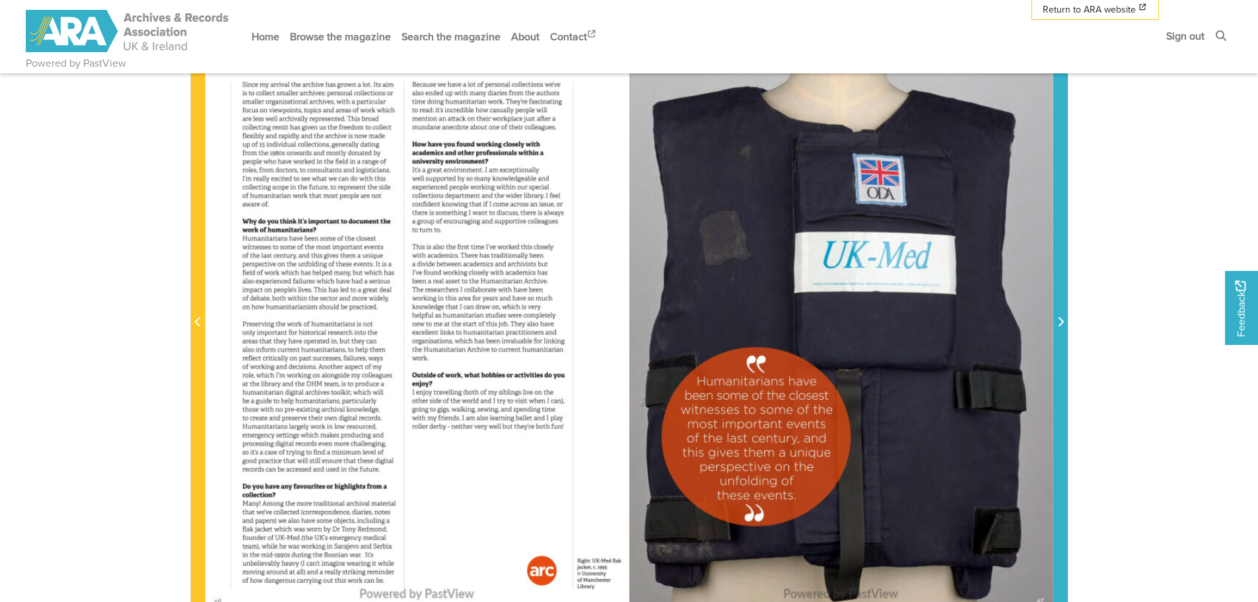
click at [1061, 323] on icon "Next Page" at bounding box center [1060, 321] width 7 height 11
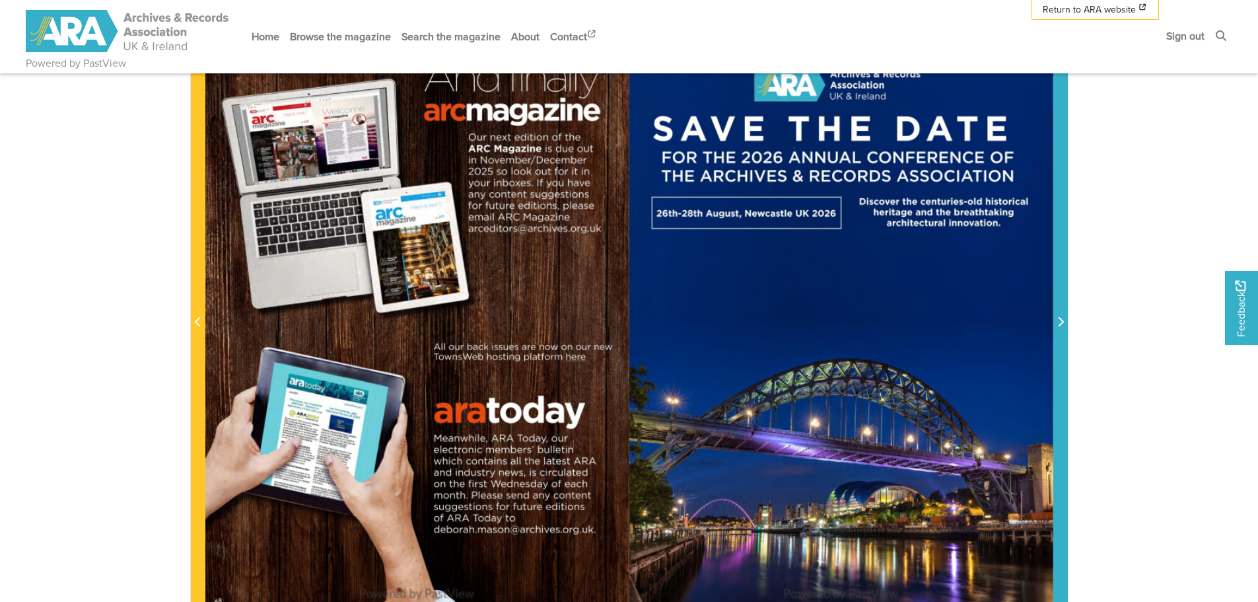
click at [1061, 323] on icon "Next Page" at bounding box center [1060, 321] width 7 height 11
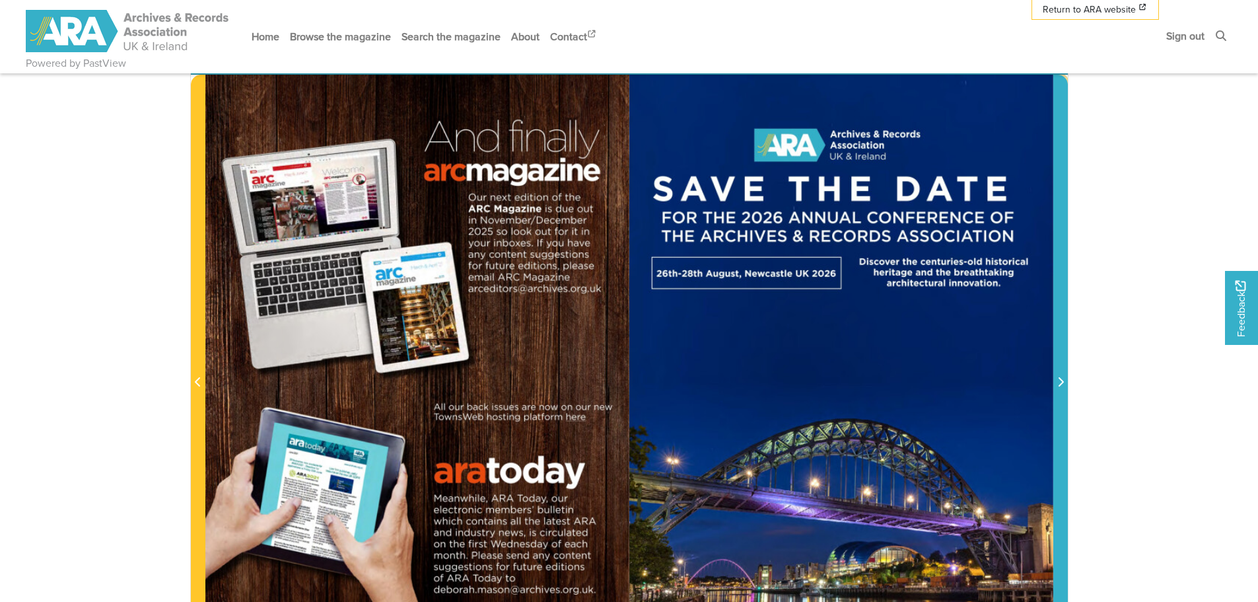
scroll to position [132, 0]
